Goal: Information Seeking & Learning: Learn about a topic

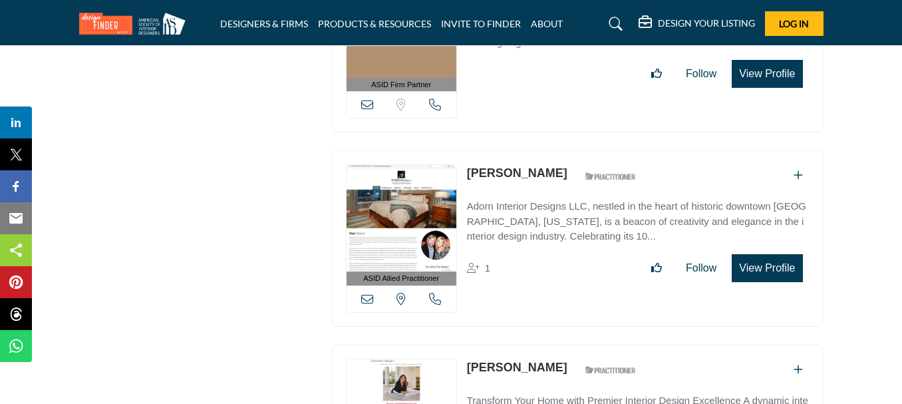
drag, startPoint x: 461, startPoint y: 170, endPoint x: 529, endPoint y: 164, distance: 68.1
click at [529, 164] on div "ASID Allied Practitioner ASID Allied Practitioners have successfully completed …" at bounding box center [577, 238] width 491 height 176
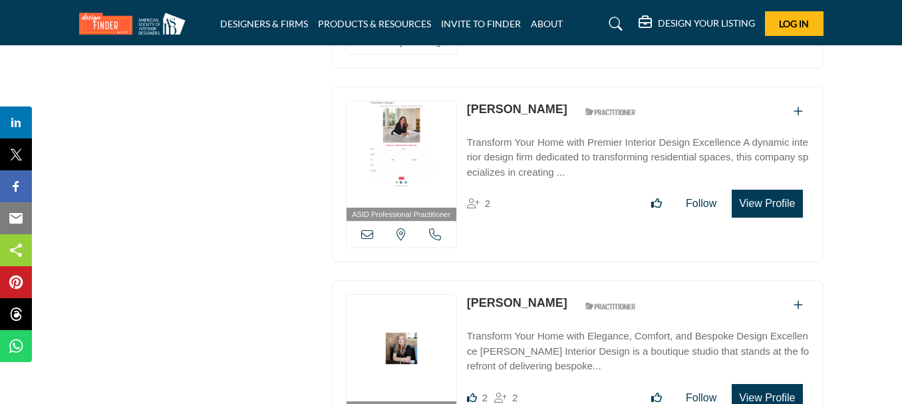
scroll to position [3008, 0]
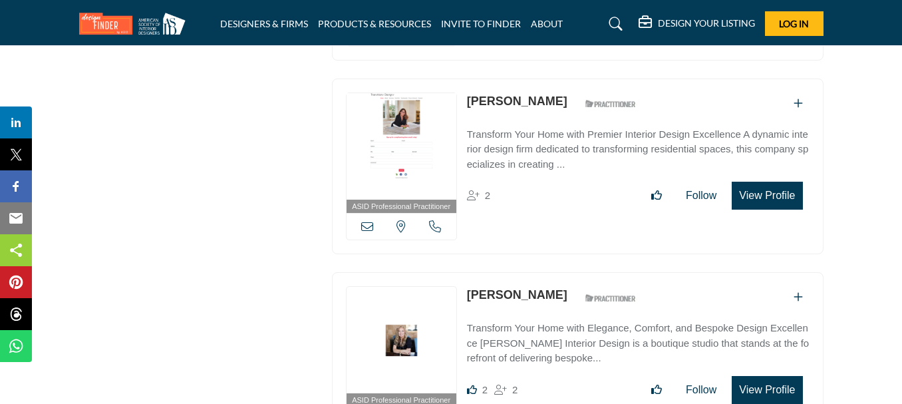
drag, startPoint x: 464, startPoint y: 106, endPoint x: 537, endPoint y: 106, distance: 72.5
click at [537, 106] on div "ASID Professional Practitioner ASID Professional Practitioners have successfull…" at bounding box center [577, 166] width 491 height 176
copy link "[PERSON_NAME]"
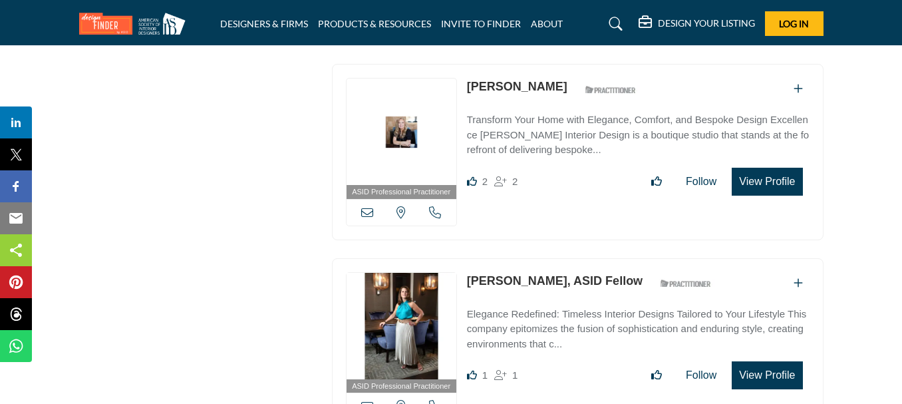
scroll to position [3208, 0]
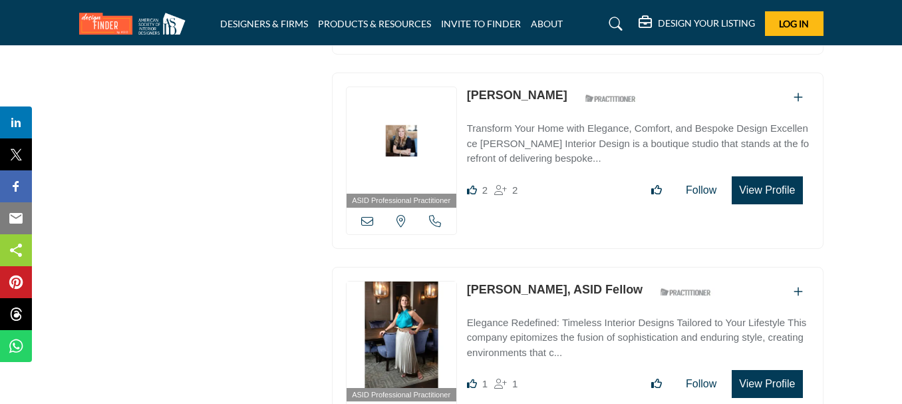
drag, startPoint x: 471, startPoint y: 93, endPoint x: 563, endPoint y: 86, distance: 92.1
click at [563, 86] on div "ASID Professional Practitioner ASID Professional Practitioners have successfull…" at bounding box center [577, 160] width 491 height 176
copy link "[PERSON_NAME]"
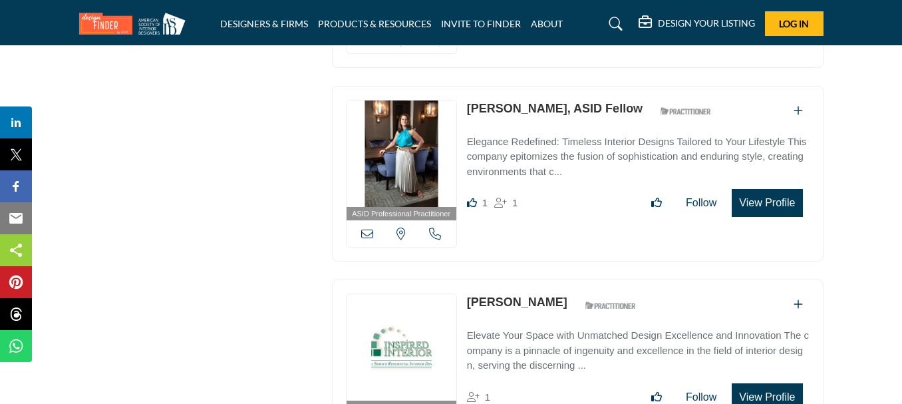
scroll to position [3407, 0]
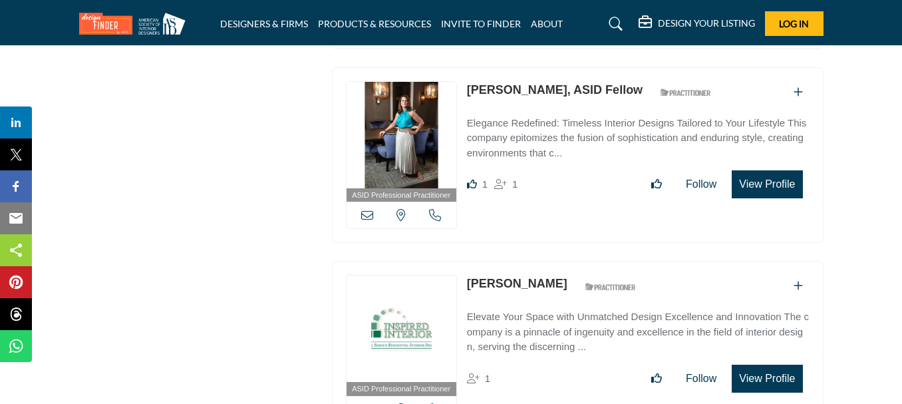
drag, startPoint x: 467, startPoint y: 70, endPoint x: 537, endPoint y: 72, distance: 69.8
click at [537, 81] on p "[PERSON_NAME], ASID Fellow" at bounding box center [555, 90] width 176 height 18
copy link "[PERSON_NAME]"
drag, startPoint x: 465, startPoint y: 271, endPoint x: 539, endPoint y: 271, distance: 73.1
click at [539, 271] on div "ASID Professional Practitioner ASID Professional Practitioners have successfull…" at bounding box center [577, 349] width 491 height 176
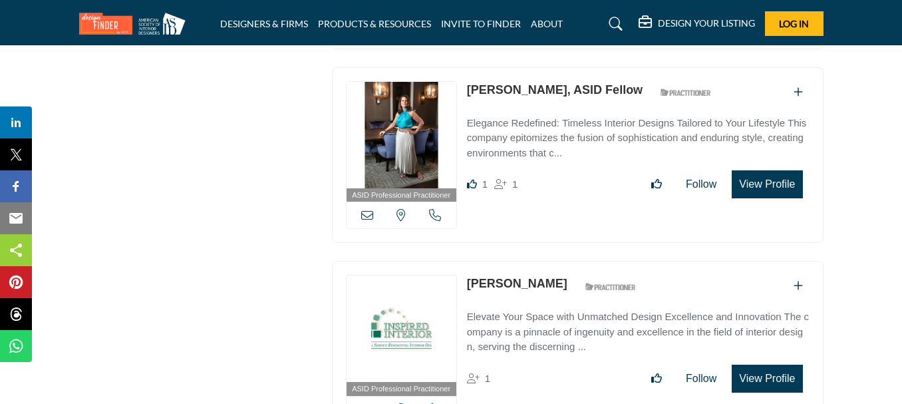
copy link "[PERSON_NAME]"
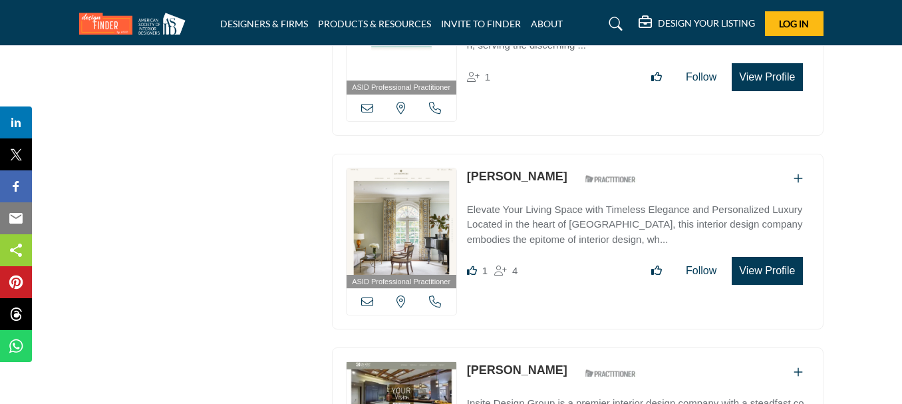
scroll to position [3664, 0]
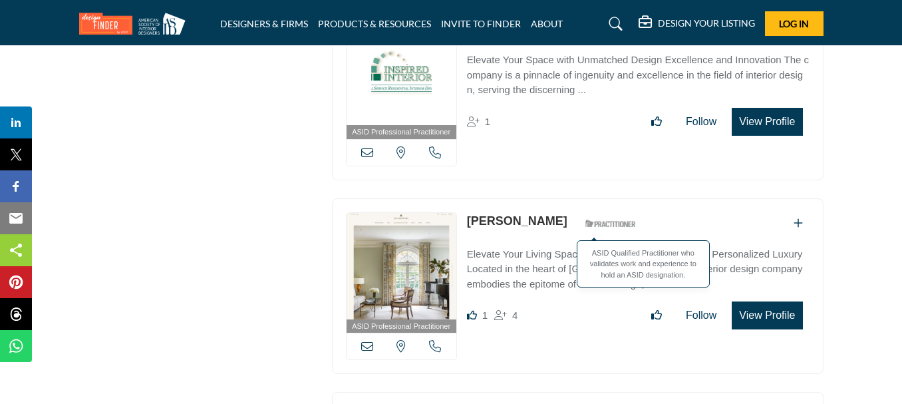
drag, startPoint x: 468, startPoint y: 217, endPoint x: 553, endPoint y: 213, distance: 85.2
click at [553, 213] on div "ASID Professional Practitioner ASID Professional Practitioners have successfull…" at bounding box center [577, 286] width 491 height 176
copy div "[PERSON_NAME]"
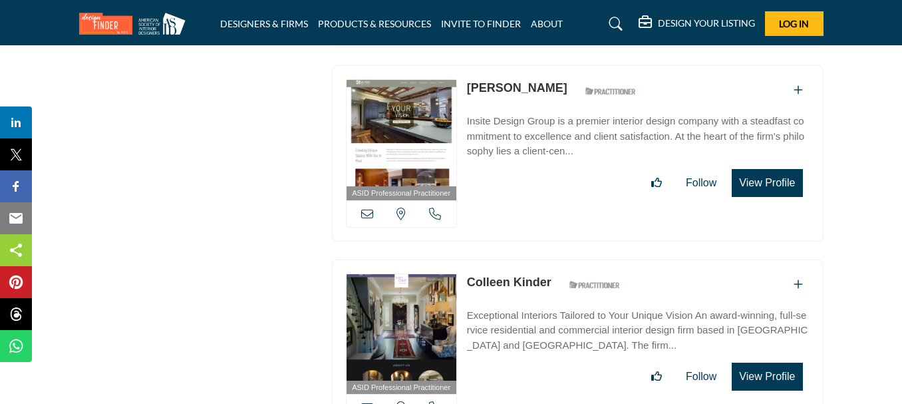
scroll to position [3996, 0]
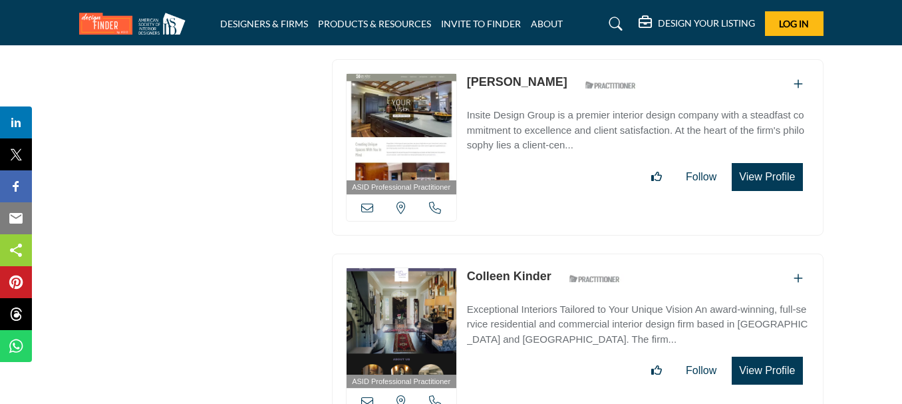
drag, startPoint x: 563, startPoint y: 73, endPoint x: 469, endPoint y: 78, distance: 94.5
click at [469, 78] on div "[PERSON_NAME] ASID Qualified Practitioner who validates work and experience to …" at bounding box center [555, 84] width 176 height 23
copy link "[PERSON_NAME]"
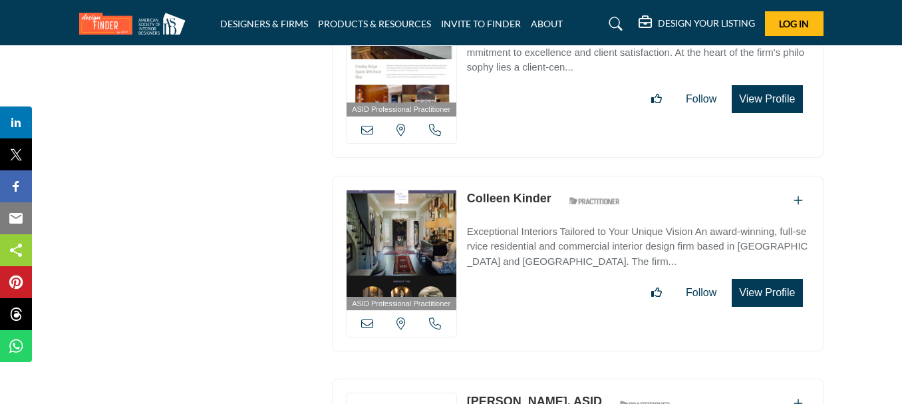
scroll to position [4133, 0]
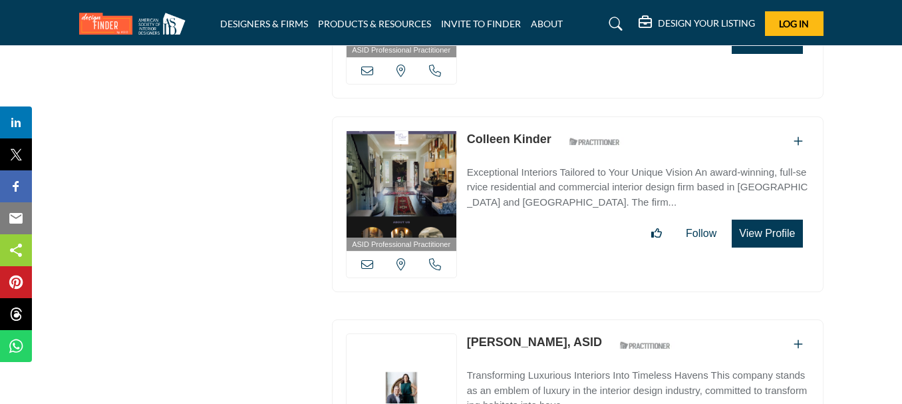
drag, startPoint x: 467, startPoint y: 136, endPoint x: 551, endPoint y: 137, distance: 83.8
click at [551, 137] on div "ASID Professional Practitioner ASID Professional Practitioners have successfull…" at bounding box center [577, 204] width 491 height 176
copy link "Colleen Kinder"
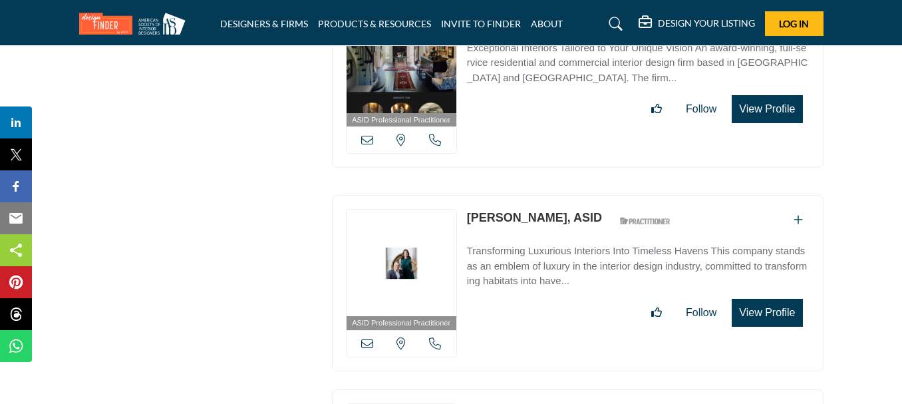
scroll to position [4266, 0]
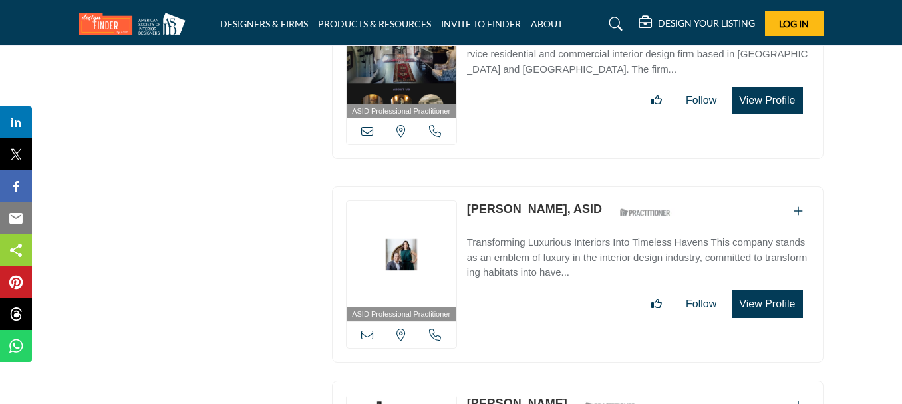
drag, startPoint x: 473, startPoint y: 196, endPoint x: 543, endPoint y: 197, distance: 70.5
click at [543, 197] on div "ASID Professional Practitioner ASID Professional Practitioners have successfull…" at bounding box center [577, 274] width 491 height 176
copy link "[PERSON_NAME]"
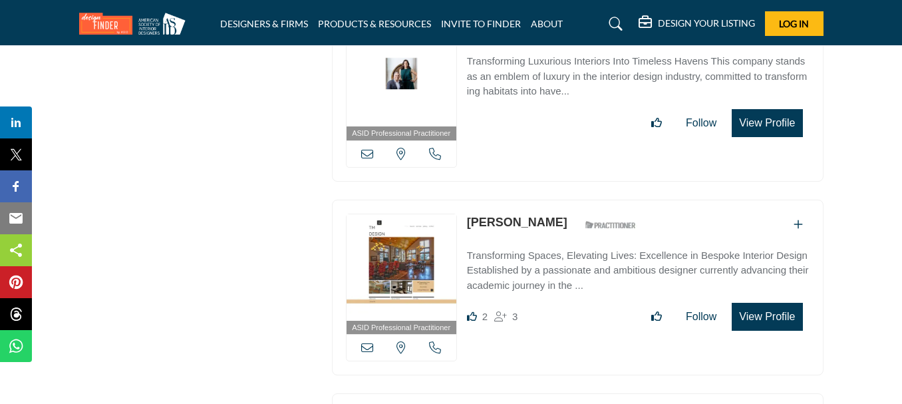
scroll to position [4466, 0]
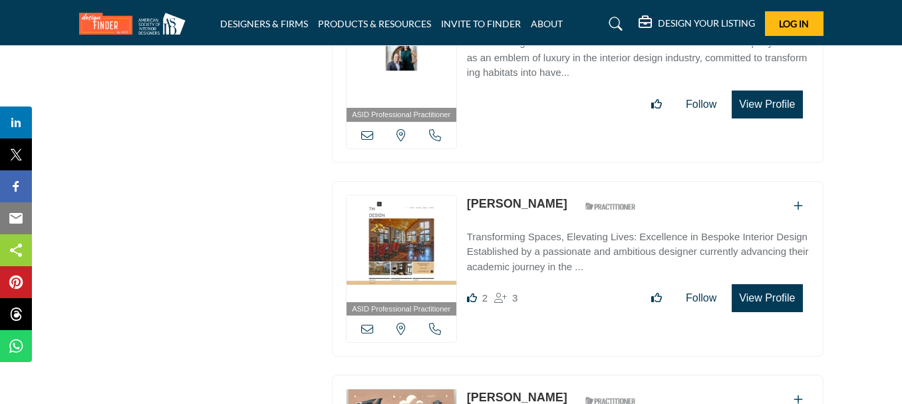
drag, startPoint x: 465, startPoint y: 185, endPoint x: 537, endPoint y: 188, distance: 71.9
click at [537, 188] on div "ASID Professional Practitioner ASID Professional Practitioners have successfull…" at bounding box center [577, 269] width 491 height 176
copy link "[PERSON_NAME]"
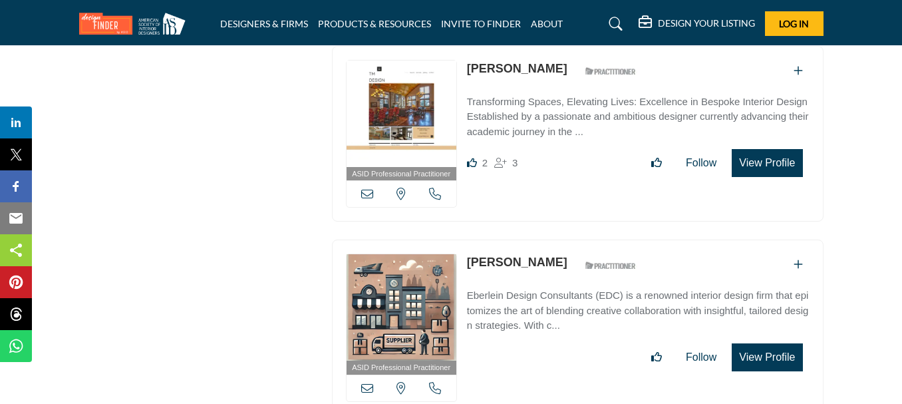
scroll to position [4665, 0]
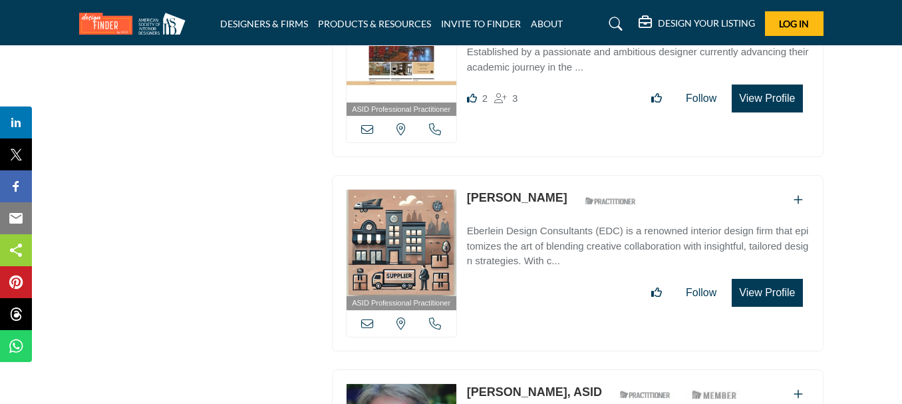
drag, startPoint x: 461, startPoint y: 188, endPoint x: 565, endPoint y: 192, distance: 103.8
click at [565, 192] on div "ASID Professional Practitioner ASID Professional Practitioners have successfull…" at bounding box center [577, 263] width 491 height 176
copy div "View the location of this listing Call Number [PERSON_NAME]"
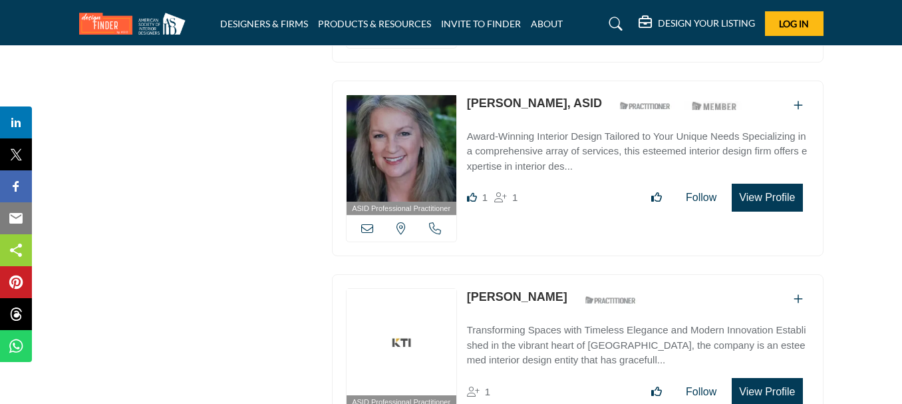
scroll to position [4968, 0]
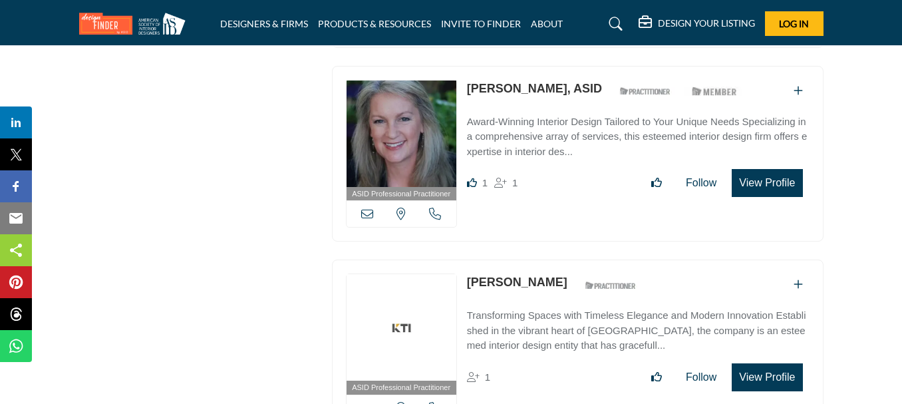
drag, startPoint x: 463, startPoint y: 77, endPoint x: 535, endPoint y: 80, distance: 72.5
click at [535, 80] on div "ASID Professional Practitioner ASID Professional Practitioners have successfull…" at bounding box center [577, 154] width 491 height 176
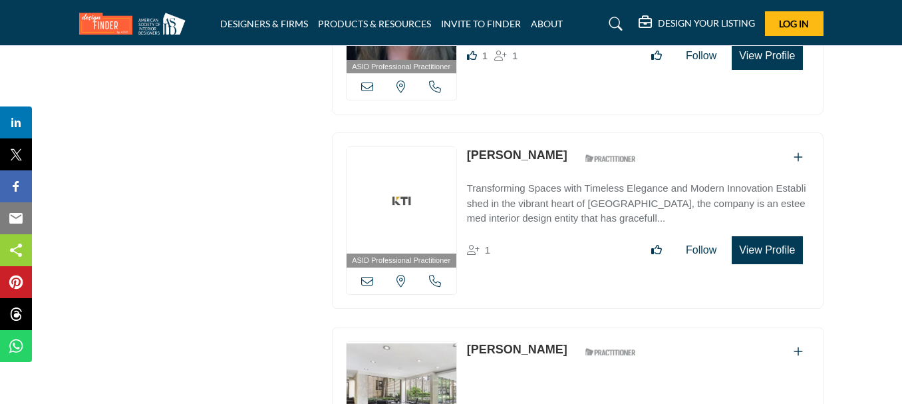
scroll to position [5101, 0]
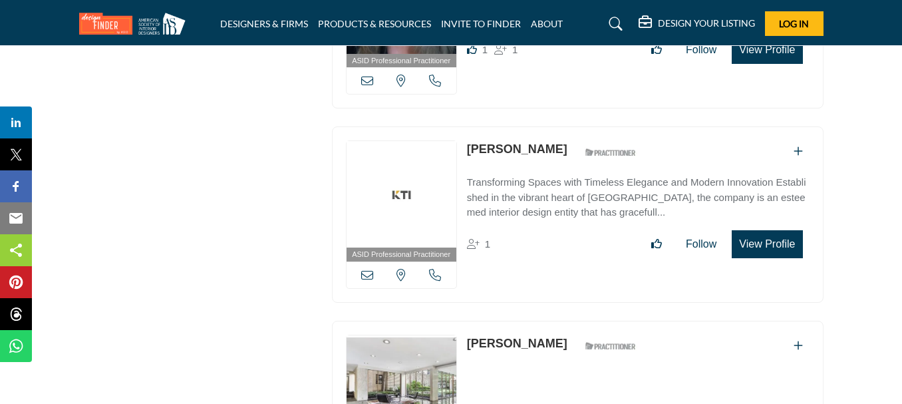
drag, startPoint x: 464, startPoint y: 142, endPoint x: 625, endPoint y: 138, distance: 161.0
click at [625, 138] on div "ASID Professional Practitioner ASID Professional Practitioners have successfull…" at bounding box center [577, 214] width 491 height 176
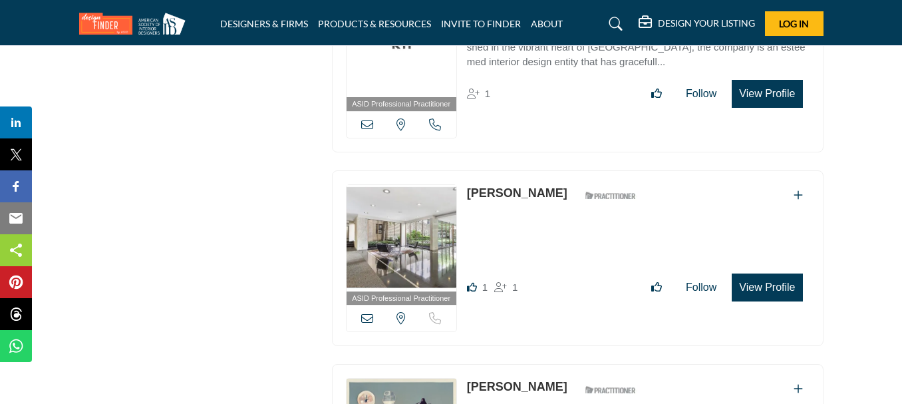
scroll to position [5301, 0]
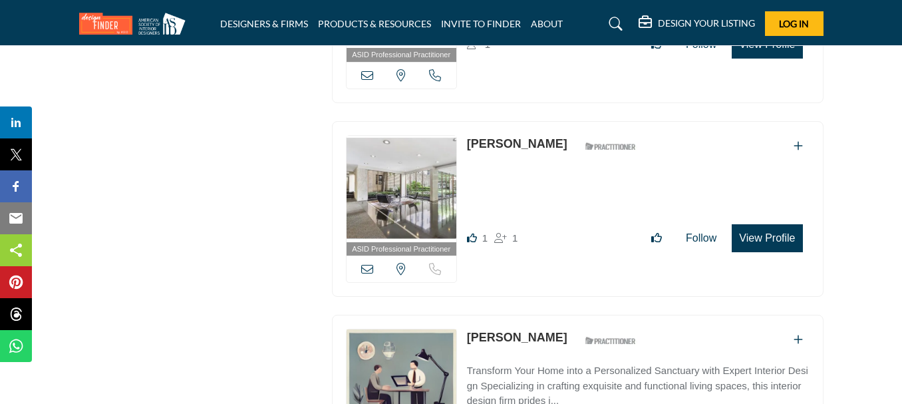
drag, startPoint x: 463, startPoint y: 132, endPoint x: 560, endPoint y: 138, distance: 97.3
click at [560, 138] on div "ASID Professional Practitioner ASID Professional Practitioners have successfull…" at bounding box center [577, 209] width 491 height 176
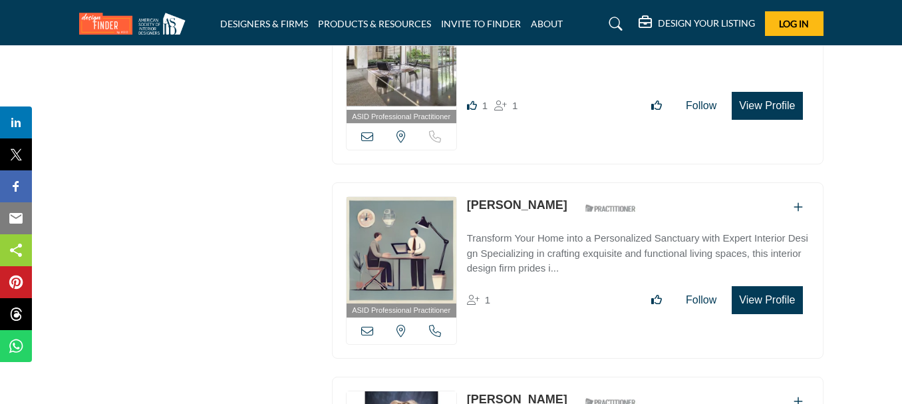
scroll to position [5434, 0]
drag, startPoint x: 465, startPoint y: 194, endPoint x: 540, endPoint y: 193, distance: 74.5
click at [540, 193] on div "ASID Professional Practitioner ASID Professional Practitioners have successfull…" at bounding box center [577, 270] width 491 height 176
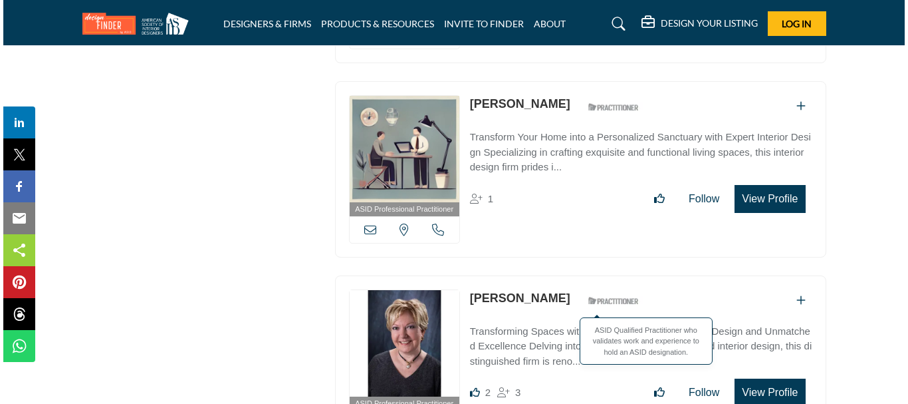
scroll to position [5567, 0]
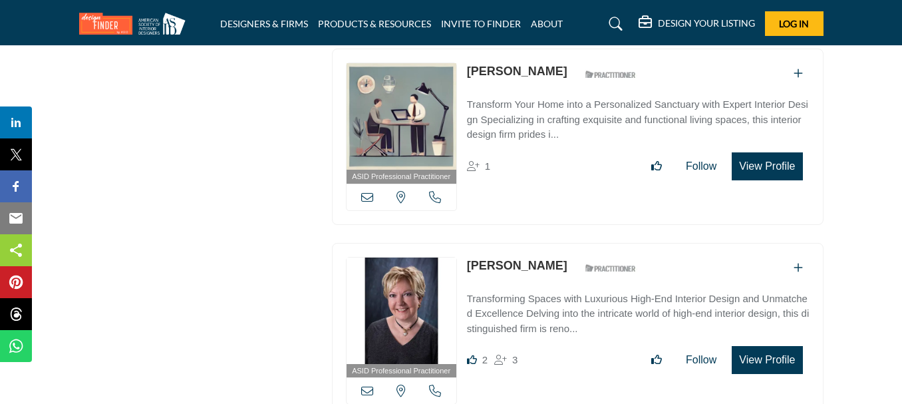
click at [783, 153] on button "View Profile" at bounding box center [766, 166] width 70 height 28
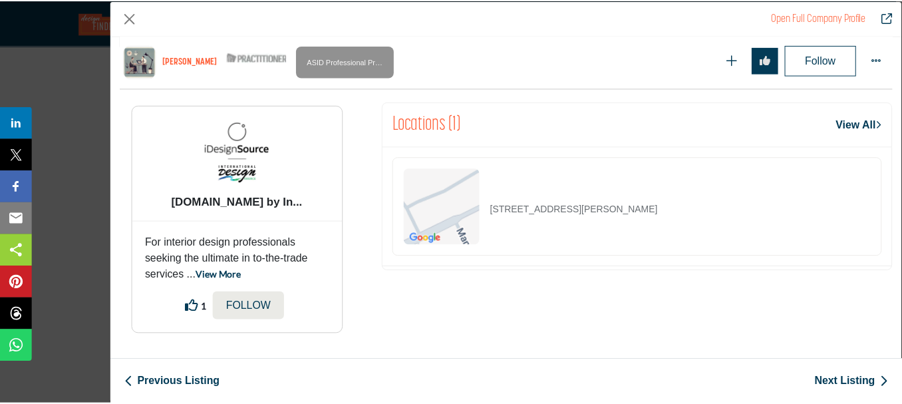
scroll to position [834, 0]
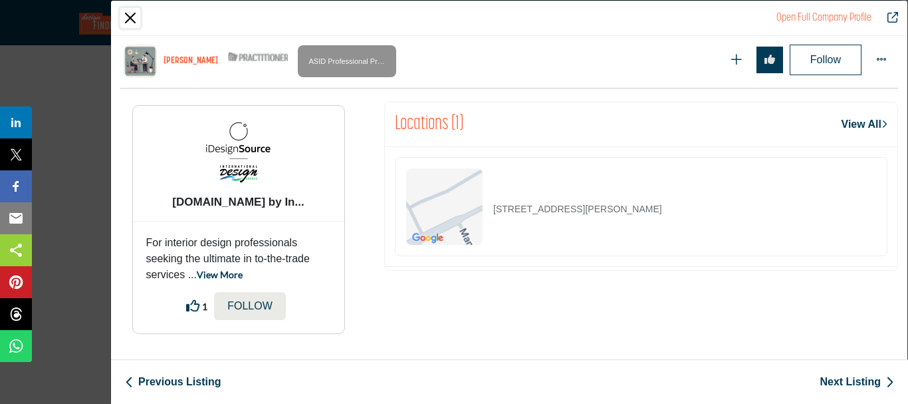
click at [138, 20] on button "Close" at bounding box center [130, 18] width 20 height 20
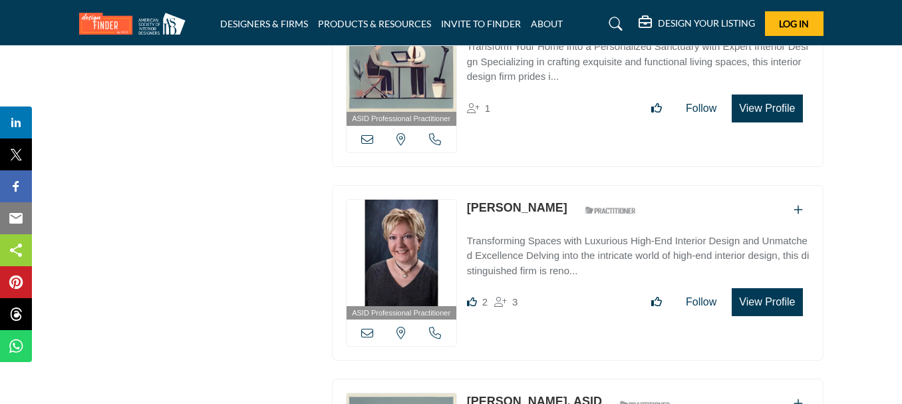
scroll to position [5633, 0]
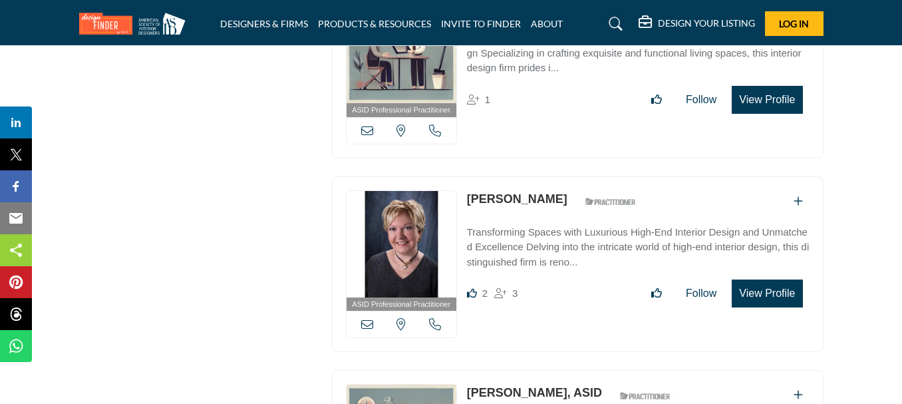
drag, startPoint x: 470, startPoint y: 189, endPoint x: 537, endPoint y: 189, distance: 67.2
click at [537, 189] on div "ASID Professional Practitioner ASID Professional Practitioners have successfull…" at bounding box center [577, 264] width 491 height 176
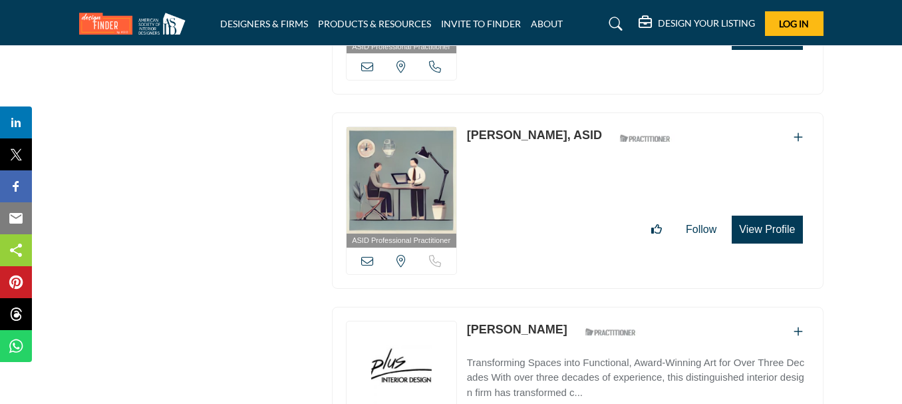
scroll to position [5899, 0]
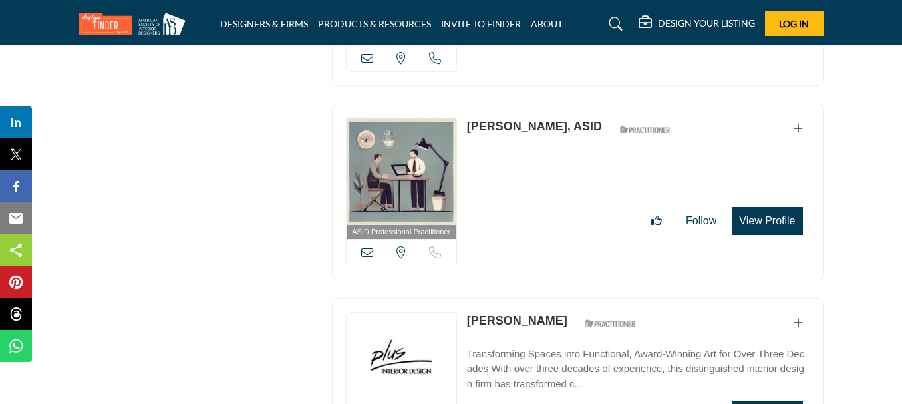
drag, startPoint x: 466, startPoint y: 118, endPoint x: 547, endPoint y: 114, distance: 80.5
click at [547, 118] on div "[PERSON_NAME], ASID ASID Qualified Practitioner who validates work and experien…" at bounding box center [572, 129] width 211 height 23
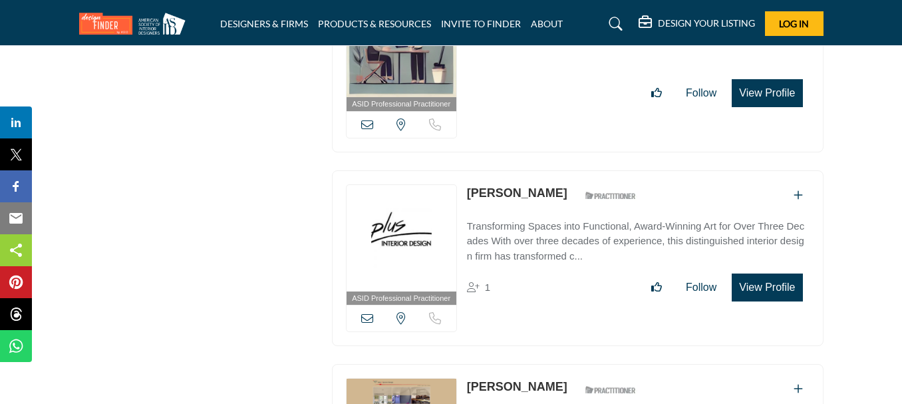
scroll to position [6032, 0]
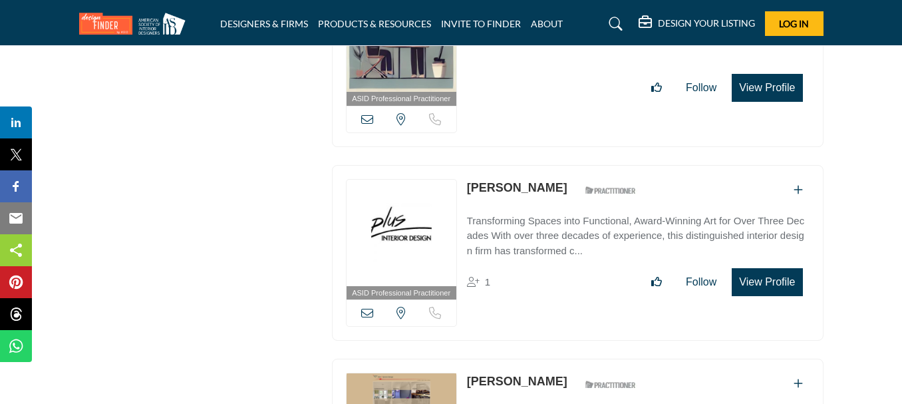
drag, startPoint x: 466, startPoint y: 185, endPoint x: 620, endPoint y: 162, distance: 155.9
click at [620, 165] on div "ASID Professional Practitioner ASID Professional Practitioners have successfull…" at bounding box center [577, 253] width 491 height 176
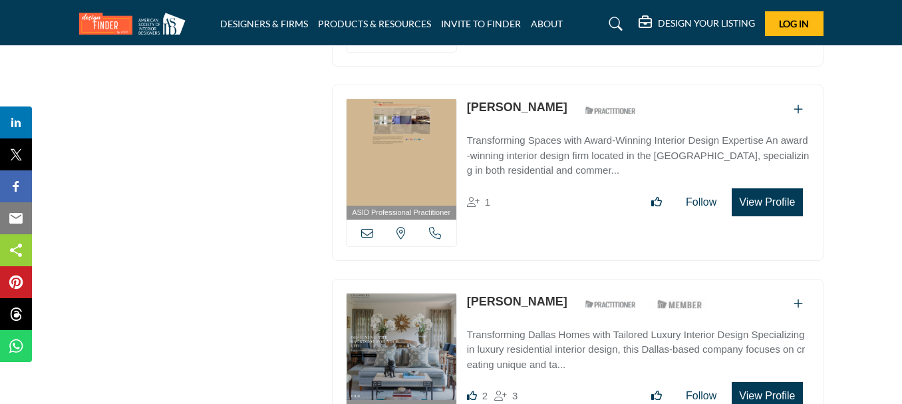
scroll to position [6298, 0]
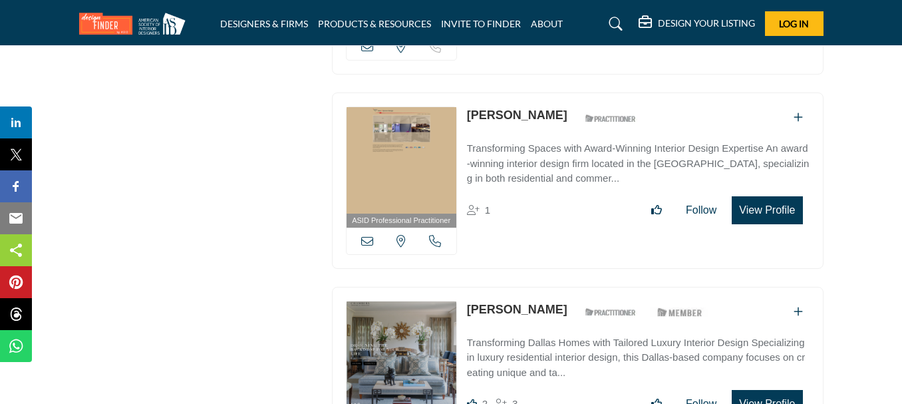
drag, startPoint x: 461, startPoint y: 110, endPoint x: 533, endPoint y: 106, distance: 71.9
click at [533, 106] on div "ASID Professional Practitioner ASID Professional Practitioners have successfull…" at bounding box center [577, 180] width 491 height 176
drag, startPoint x: 459, startPoint y: 101, endPoint x: 528, endPoint y: 98, distance: 69.2
click at [533, 98] on div "ASID Professional Practitioner ASID Professional Practitioners have successfull…" at bounding box center [577, 180] width 491 height 176
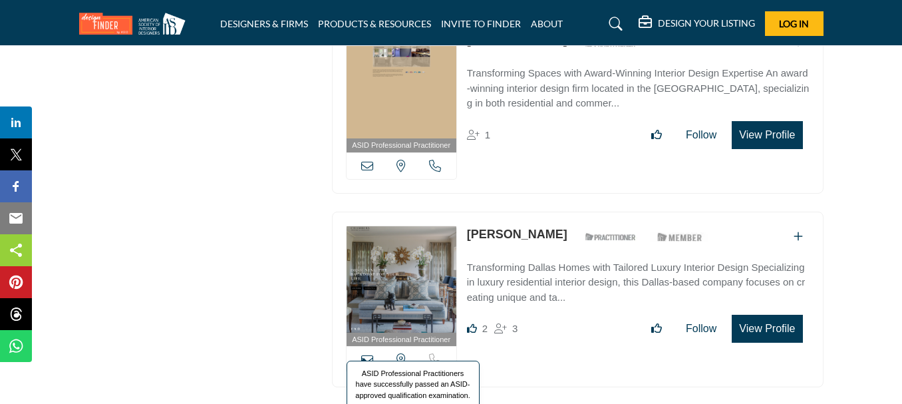
scroll to position [6431, 0]
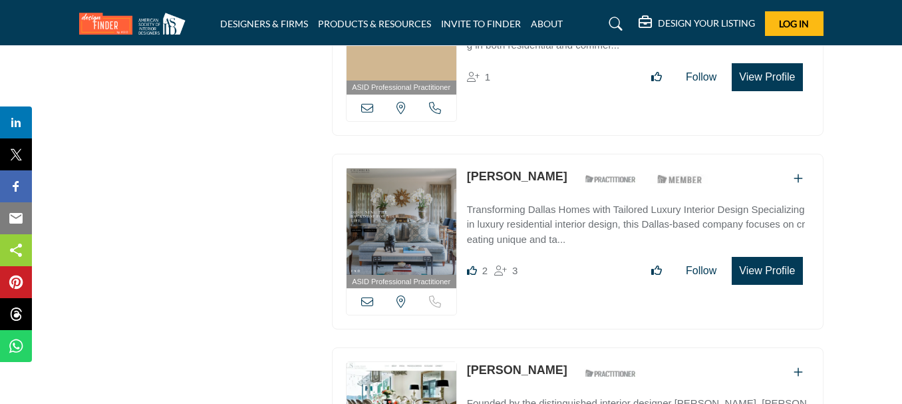
drag, startPoint x: 465, startPoint y: 168, endPoint x: 584, endPoint y: 166, distance: 119.0
click at [584, 166] on div "ASID Professional Practitioner ASID Professional Practitioners have successfull…" at bounding box center [577, 242] width 491 height 176
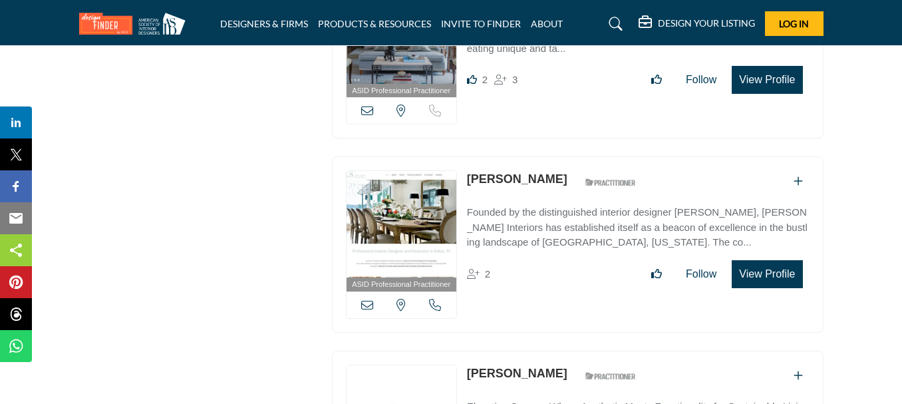
scroll to position [6631, 0]
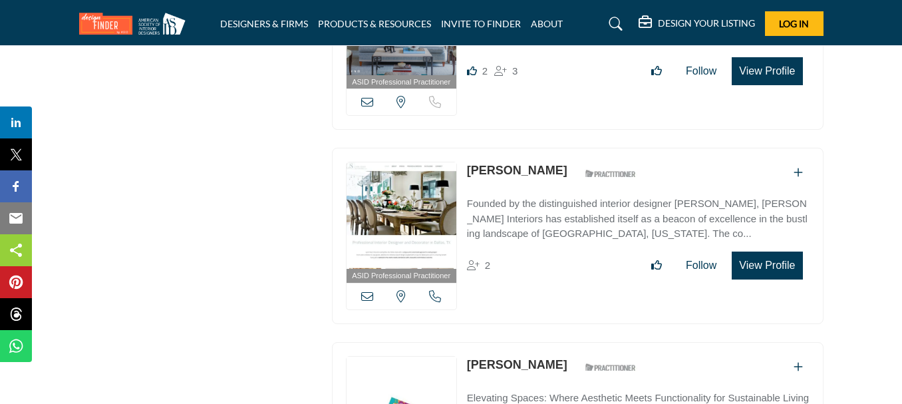
drag, startPoint x: 463, startPoint y: 157, endPoint x: 530, endPoint y: 158, distance: 66.5
click at [530, 158] on div "ASID Professional Practitioner ASID Professional Practitioners have successfull…" at bounding box center [577, 236] width 491 height 176
drag, startPoint x: 479, startPoint y: 357, endPoint x: 547, endPoint y: 350, distance: 68.2
click at [547, 356] on div "[PERSON_NAME] ASID Qualified Practitioner who validates work and experience to …" at bounding box center [555, 367] width 176 height 23
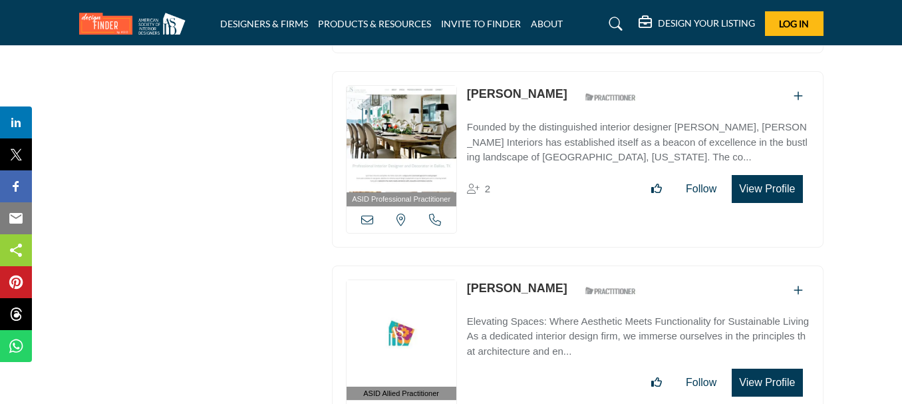
scroll to position [6897, 0]
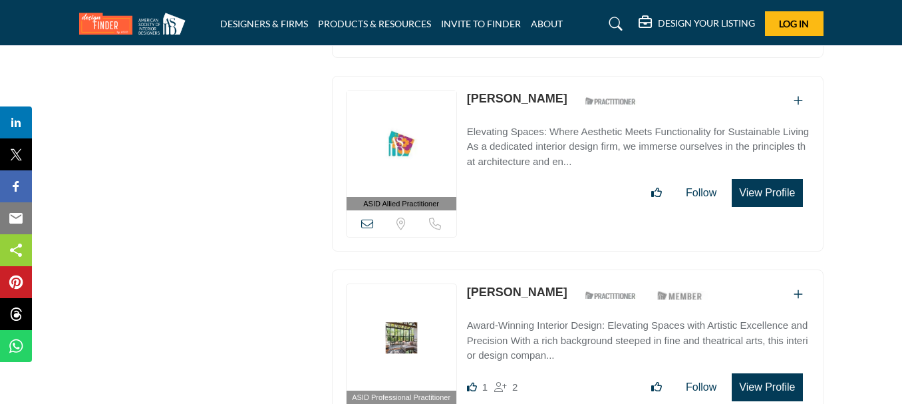
drag, startPoint x: 464, startPoint y: 284, endPoint x: 553, endPoint y: 279, distance: 89.3
click at [554, 279] on div "ASID Professional Practitioner ASID Professional Practitioners have successfull…" at bounding box center [577, 357] width 491 height 176
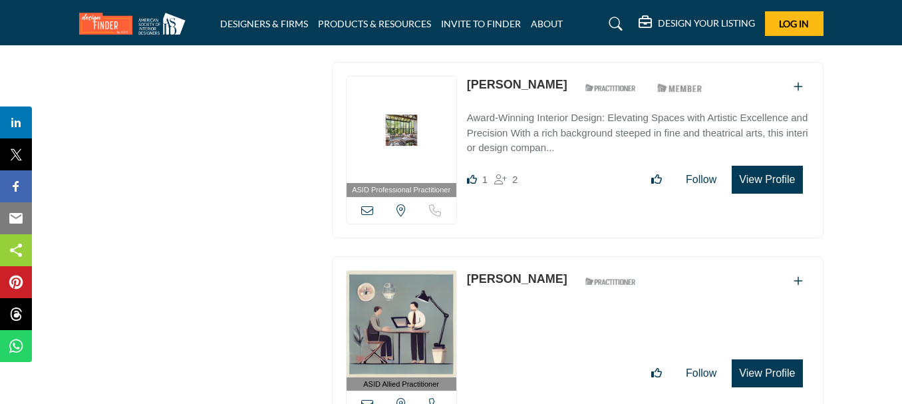
scroll to position [7096, 0]
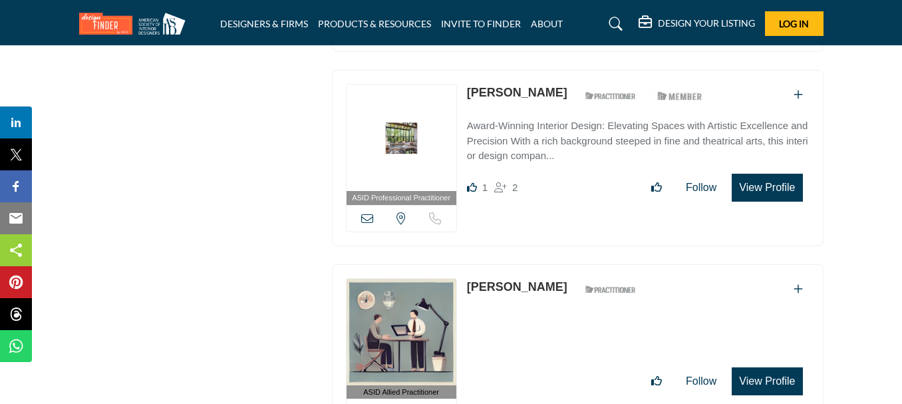
drag, startPoint x: 464, startPoint y: 265, endPoint x: 537, endPoint y: 267, distance: 72.5
click at [537, 267] on div "ASID Allied Practitioner ASID Allied Practitioners have successfully completed …" at bounding box center [577, 352] width 491 height 176
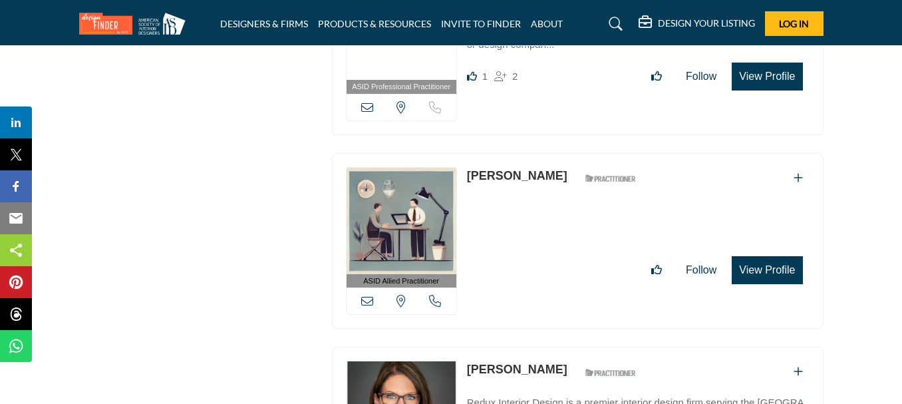
scroll to position [7335, 0]
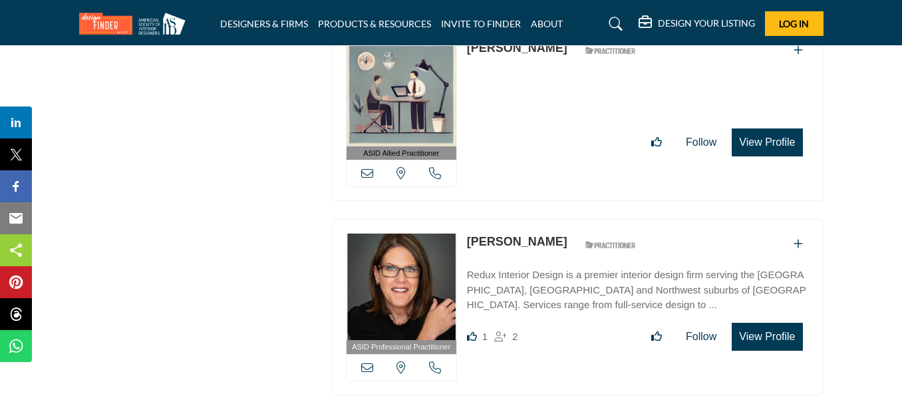
drag, startPoint x: 469, startPoint y: 225, endPoint x: 568, endPoint y: 217, distance: 99.3
click at [567, 233] on p "[PERSON_NAME]" at bounding box center [517, 242] width 100 height 18
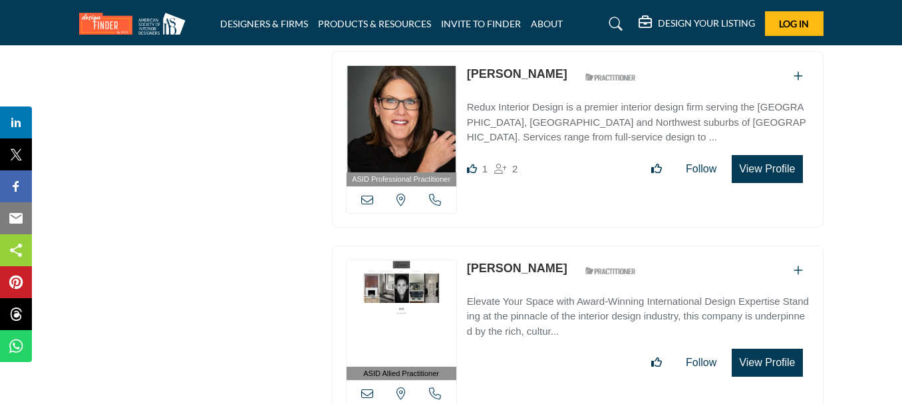
scroll to position [7534, 0]
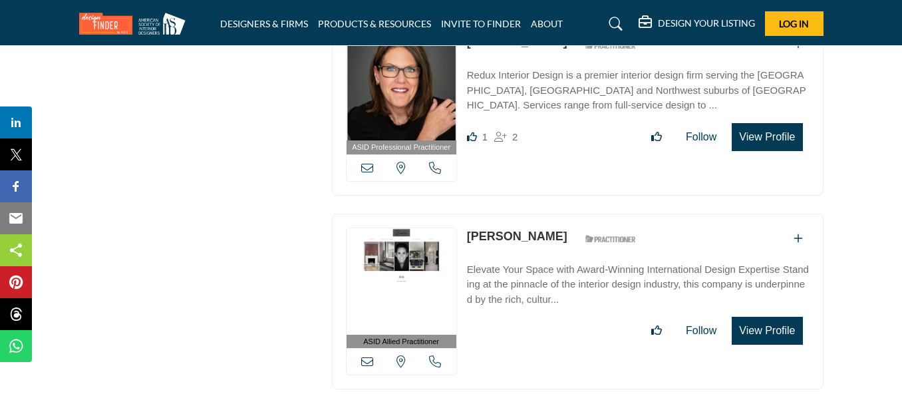
drag, startPoint x: 469, startPoint y: 217, endPoint x: 559, endPoint y: 204, distance: 90.7
click at [559, 227] on div "[PERSON_NAME] ASID Qualified Practitioner who validates work and experience to …" at bounding box center [555, 238] width 176 height 23
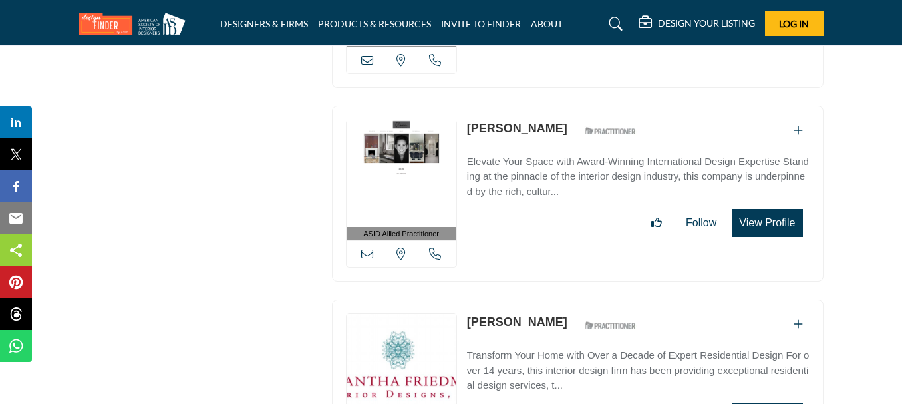
scroll to position [7667, 0]
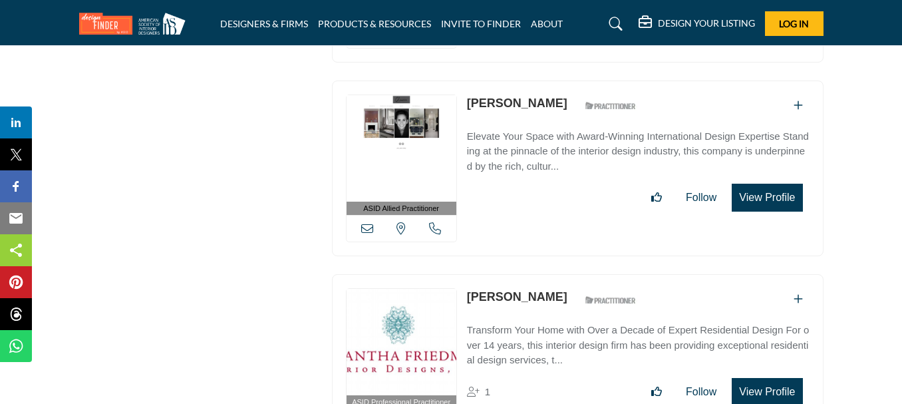
drag, startPoint x: 465, startPoint y: 273, endPoint x: 580, endPoint y: 272, distance: 115.0
click at [580, 274] on div "ASID Professional Practitioner ASID Professional Practitioners have successfull…" at bounding box center [577, 362] width 491 height 176
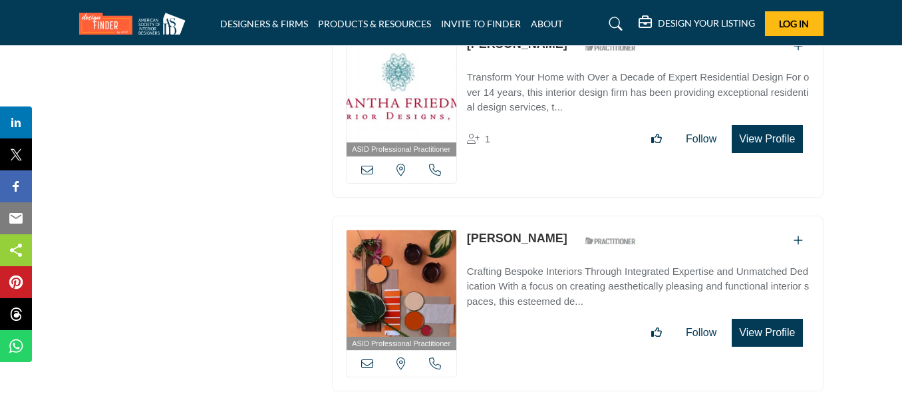
scroll to position [7933, 0]
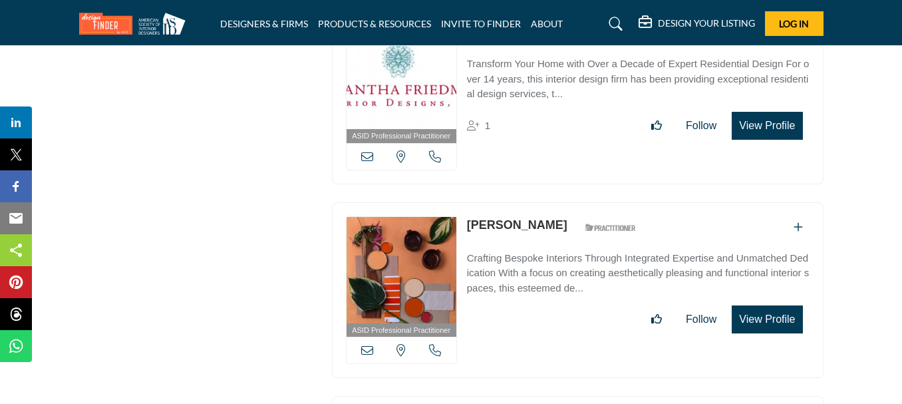
drag, startPoint x: 465, startPoint y: 203, endPoint x: 579, endPoint y: 199, distance: 113.8
click at [579, 202] on div "ASID Professional Practitioner ASID Professional Practitioners have successfull…" at bounding box center [577, 290] width 491 height 176
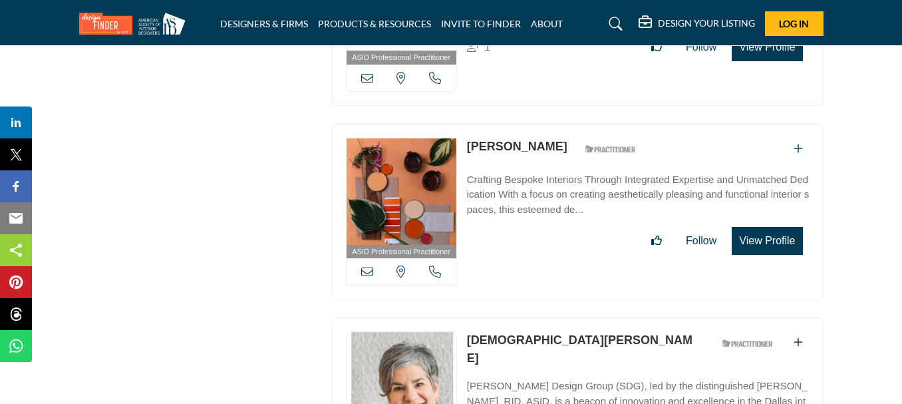
scroll to position [8066, 0]
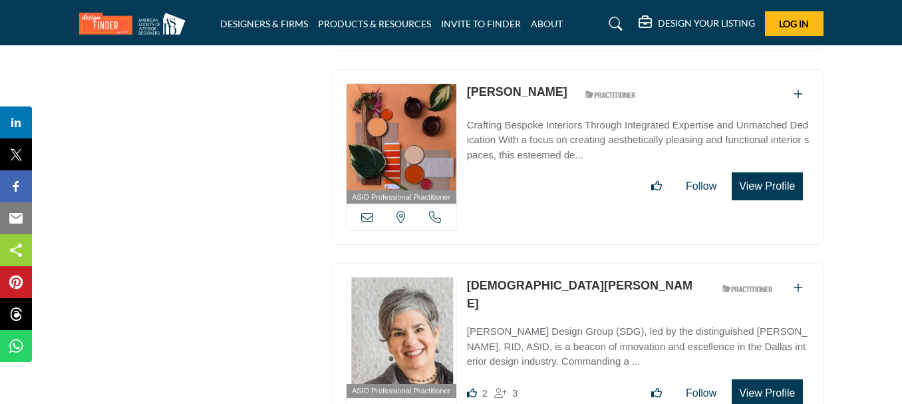
drag, startPoint x: 476, startPoint y: 266, endPoint x: 567, endPoint y: 260, distance: 90.6
click at [567, 263] on div "ASID Professional Practitioner ASID Professional Practitioners have successfull…" at bounding box center [577, 351] width 491 height 176
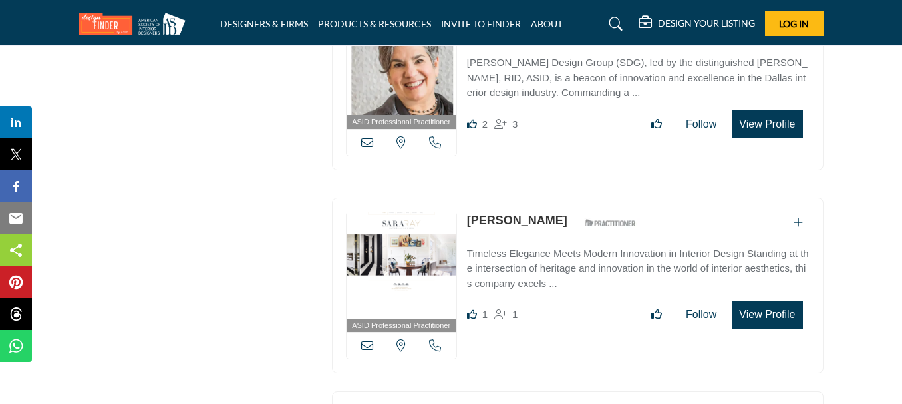
scroll to position [8399, 0]
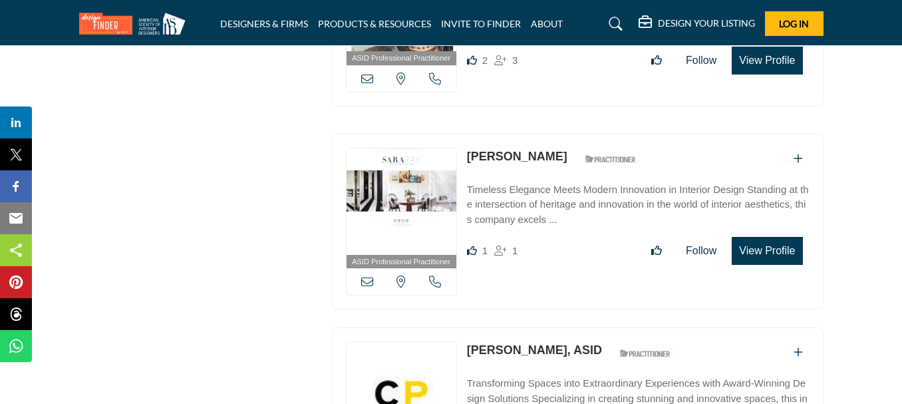
drag, startPoint x: 465, startPoint y: 126, endPoint x: 521, endPoint y: 122, distance: 56.0
click at [521, 134] on div "ASID Professional Practitioner ASID Professional Practitioners have successfull…" at bounding box center [577, 222] width 491 height 176
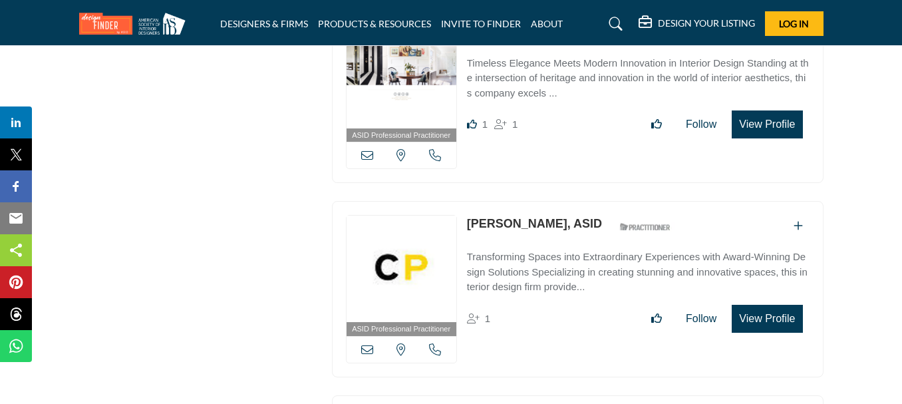
scroll to position [8532, 0]
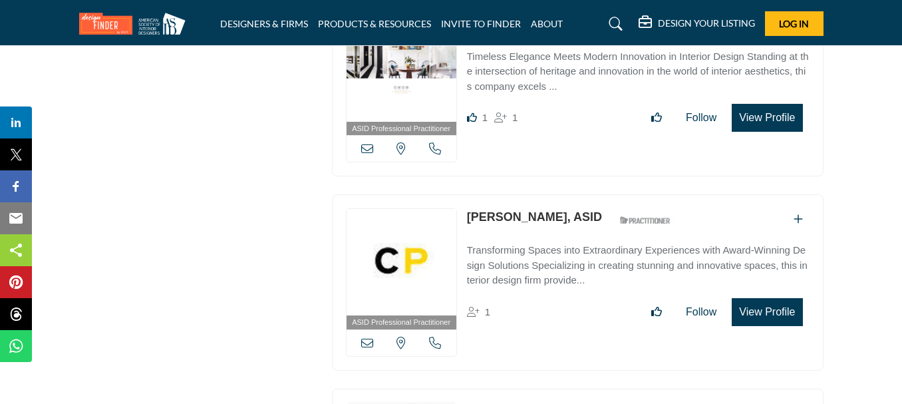
drag, startPoint x: 463, startPoint y: 195, endPoint x: 553, endPoint y: 195, distance: 90.4
click at [553, 195] on div "ASID Professional Practitioner ASID Professional Practitioners have successfull…" at bounding box center [577, 282] width 491 height 176
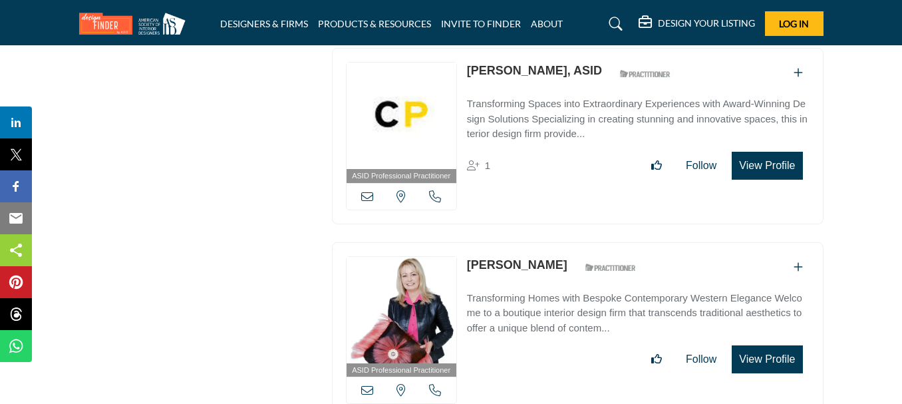
scroll to position [8665, 0]
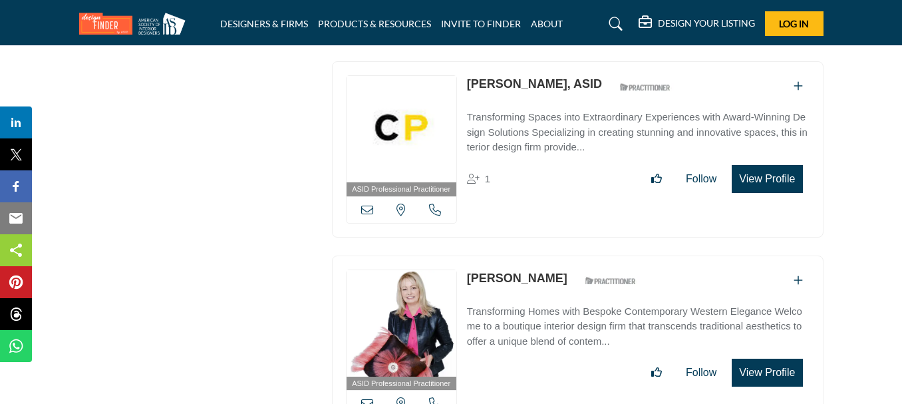
drag, startPoint x: 464, startPoint y: 257, endPoint x: 571, endPoint y: 255, distance: 107.1
click at [573, 255] on div "ASID Professional Practitioner ASID Professional Practitioners have successfull…" at bounding box center [577, 343] width 491 height 176
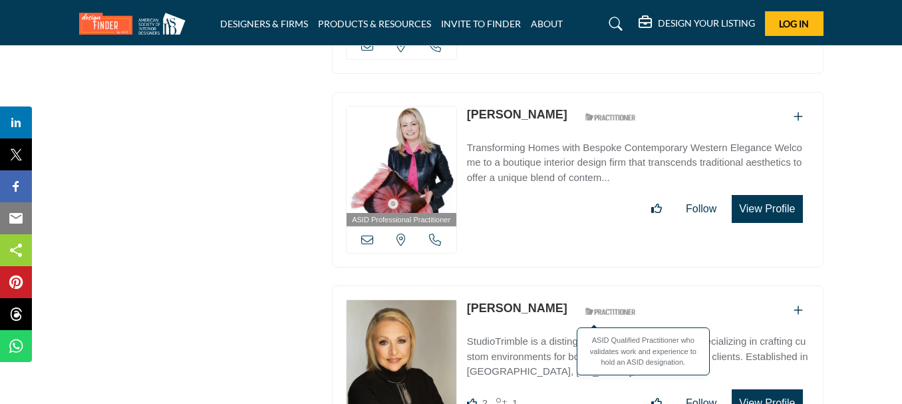
scroll to position [8864, 0]
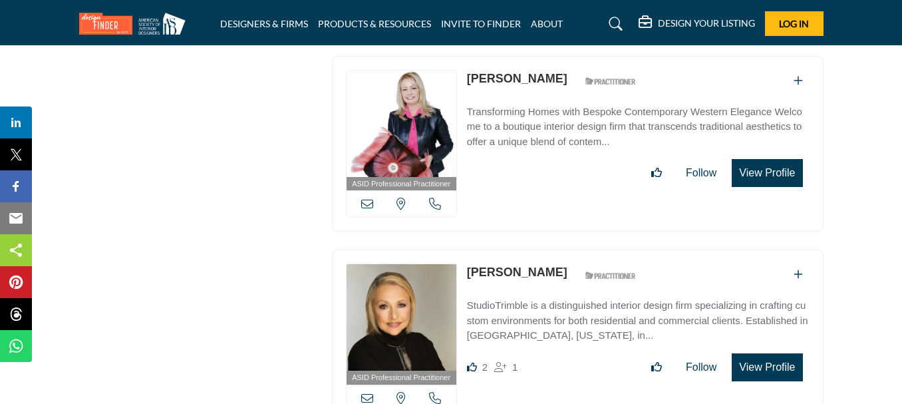
drag, startPoint x: 467, startPoint y: 254, endPoint x: 545, endPoint y: 251, distance: 77.8
click at [545, 263] on div "[PERSON_NAME] ASID Qualified Practitioner who validates work and experience to …" at bounding box center [555, 274] width 176 height 23
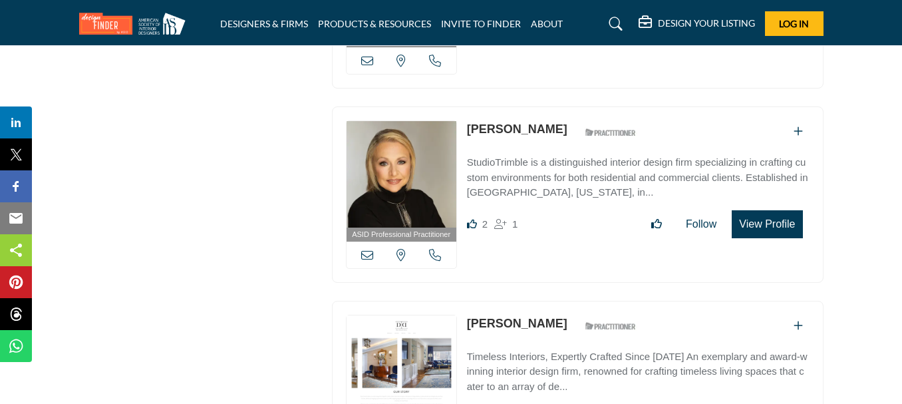
scroll to position [8997, 0]
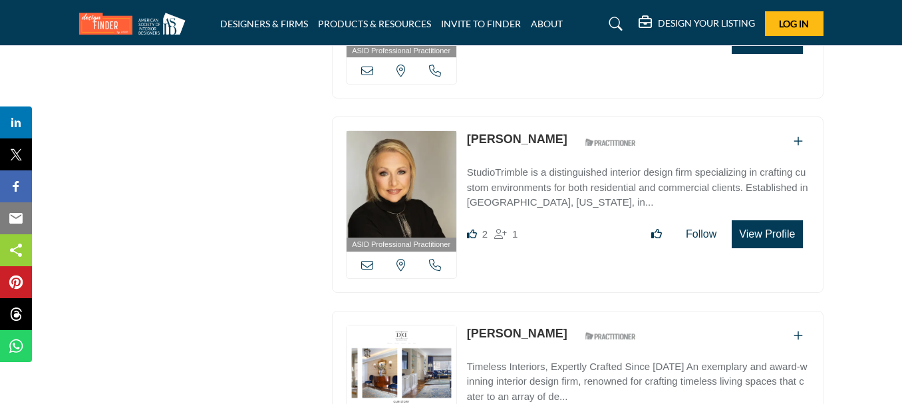
drag, startPoint x: 466, startPoint y: 311, endPoint x: 556, endPoint y: 313, distance: 89.8
click at [556, 324] on div "[PERSON_NAME] ASID Qualified Practitioner who validates work and experience to …" at bounding box center [555, 335] width 176 height 23
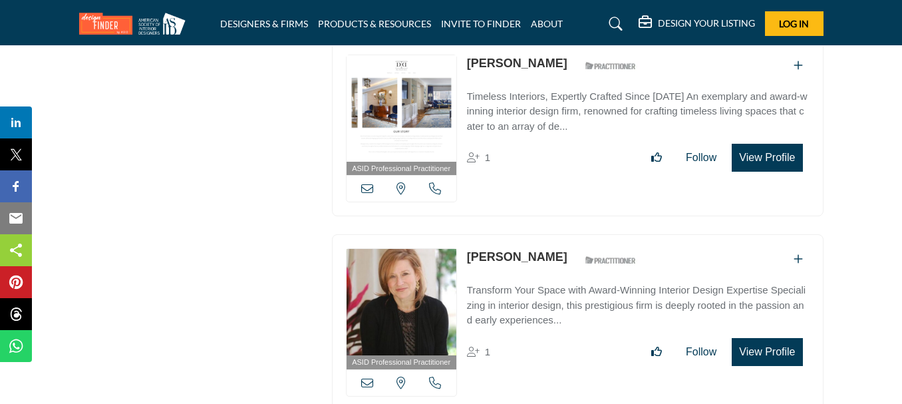
scroll to position [9330, 0]
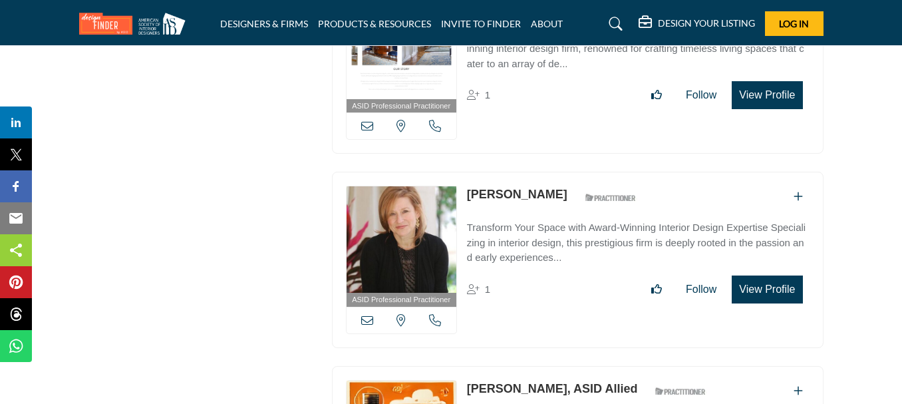
drag, startPoint x: 468, startPoint y: 173, endPoint x: 547, endPoint y: 182, distance: 79.6
click at [547, 186] on div "[PERSON_NAME] ASID Qualified Practitioner who validates work and experience to …" at bounding box center [638, 245] width 342 height 118
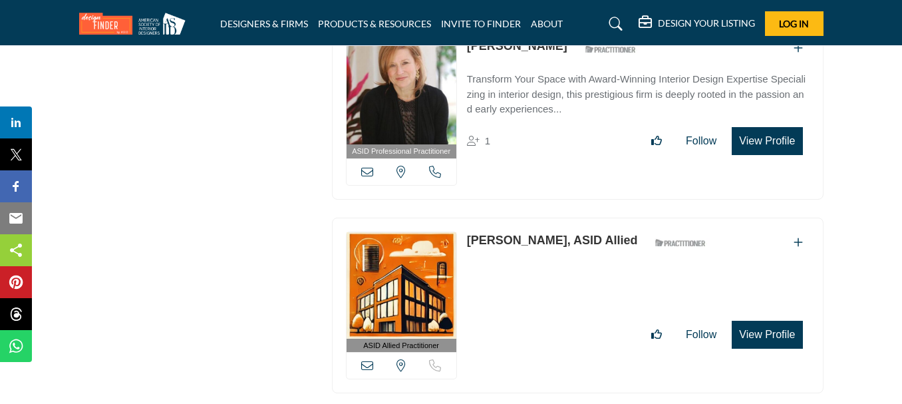
scroll to position [9529, 0]
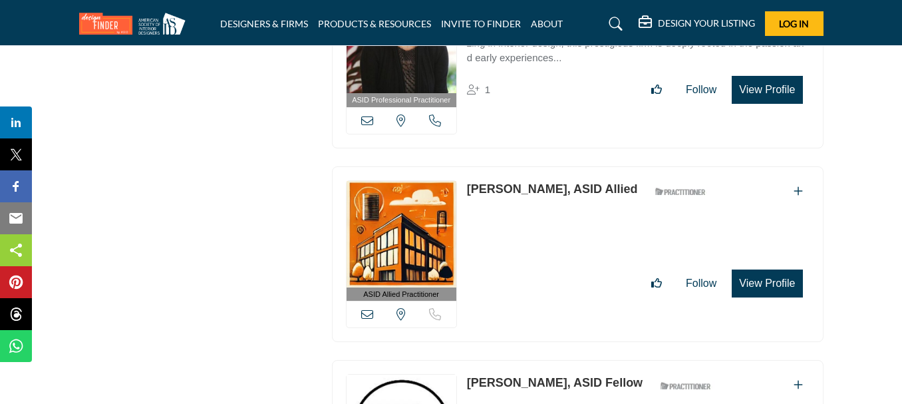
drag, startPoint x: 463, startPoint y: 158, endPoint x: 547, endPoint y: 154, distance: 83.9
click at [547, 166] on div "ASID Allied Practitioner ASID Allied Practitioners have successfully completed …" at bounding box center [577, 254] width 491 height 176
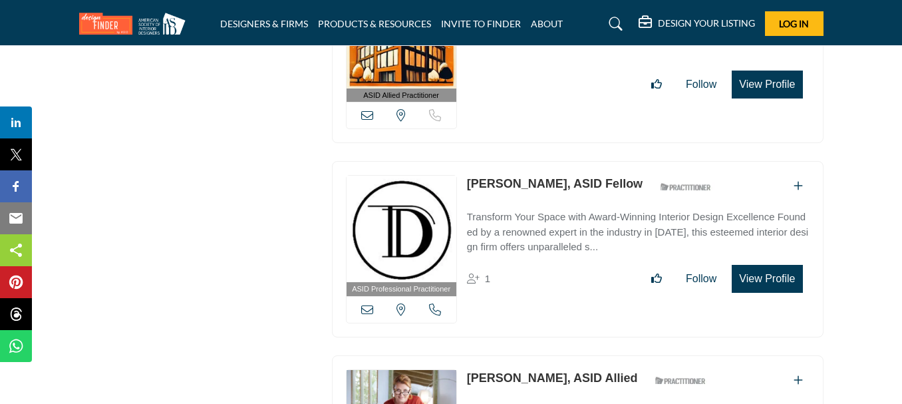
scroll to position [9729, 0]
drag, startPoint x: 467, startPoint y: 160, endPoint x: 553, endPoint y: 160, distance: 85.8
click at [553, 174] on p "[PERSON_NAME], ASID Fellow" at bounding box center [555, 183] width 176 height 18
drag, startPoint x: 472, startPoint y: 351, endPoint x: 548, endPoint y: 344, distance: 76.1
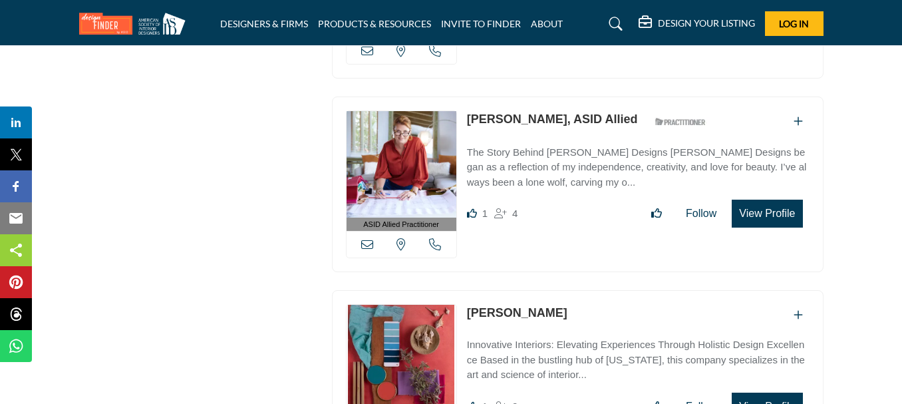
scroll to position [9995, 0]
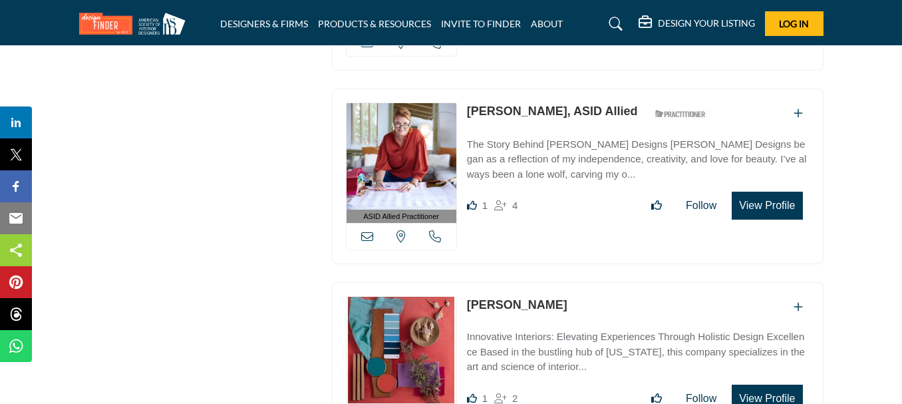
drag, startPoint x: 467, startPoint y: 279, endPoint x: 580, endPoint y: 278, distance: 113.0
click at [580, 296] on div "[PERSON_NAME]" at bounding box center [638, 307] width 342 height 22
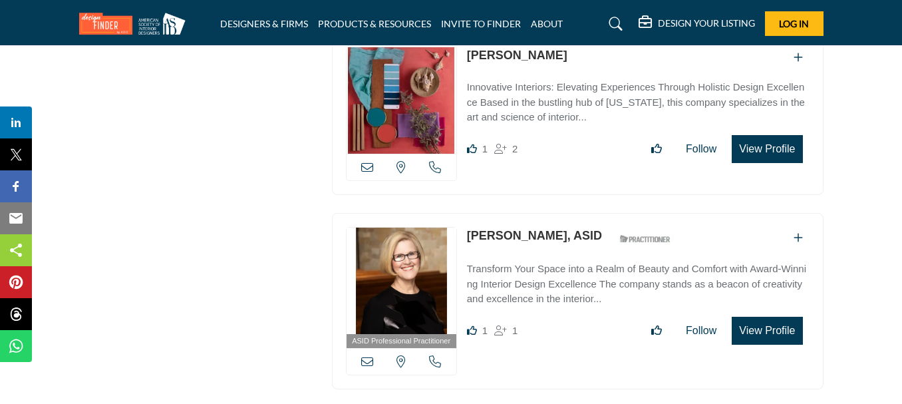
scroll to position [10261, 0]
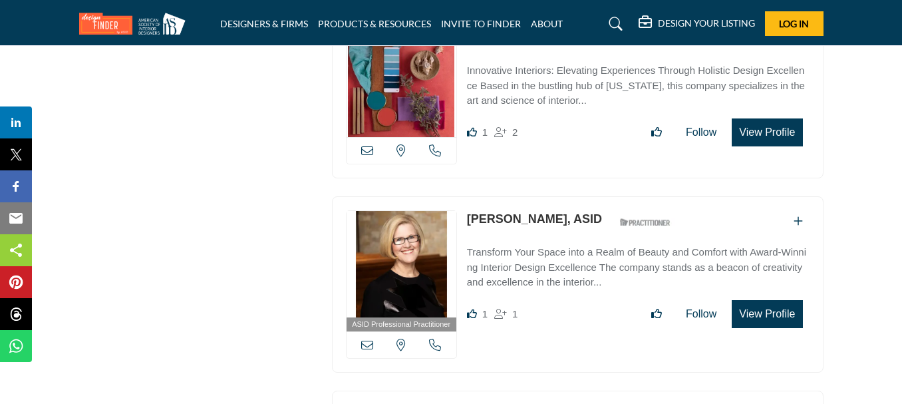
drag, startPoint x: 466, startPoint y: 193, endPoint x: 567, endPoint y: 194, distance: 100.4
click at [567, 210] on div "[PERSON_NAME], ASID ASID Qualified Practitioner who validates work and experien…" at bounding box center [572, 221] width 211 height 23
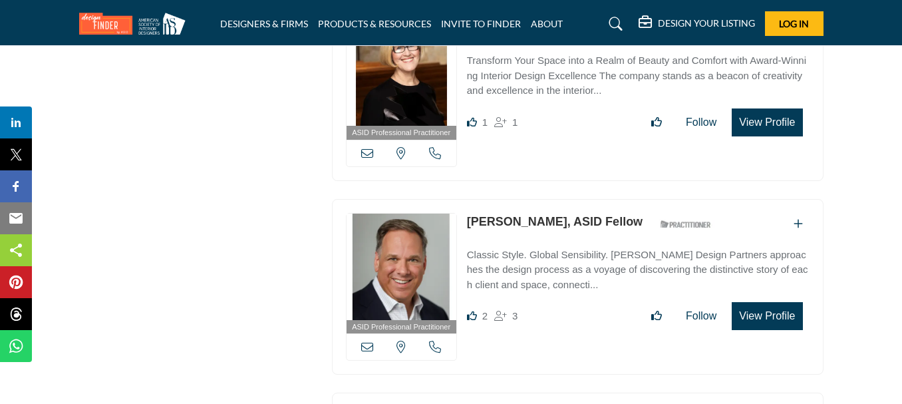
scroll to position [10460, 0]
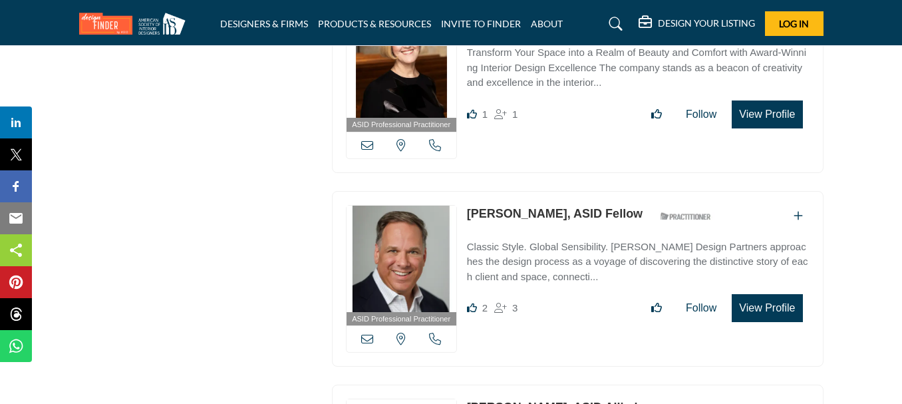
drag, startPoint x: 465, startPoint y: 184, endPoint x: 479, endPoint y: 13, distance: 172.1
click at [541, 191] on div "ASID Professional Practitioner ASID Professional Practitioners have successfull…" at bounding box center [577, 279] width 491 height 176
drag, startPoint x: 463, startPoint y: 191, endPoint x: 539, endPoint y: 190, distance: 76.5
click at [539, 191] on div "ASID Professional Practitioner ASID Professional Practitioners have successfull…" at bounding box center [577, 279] width 491 height 176
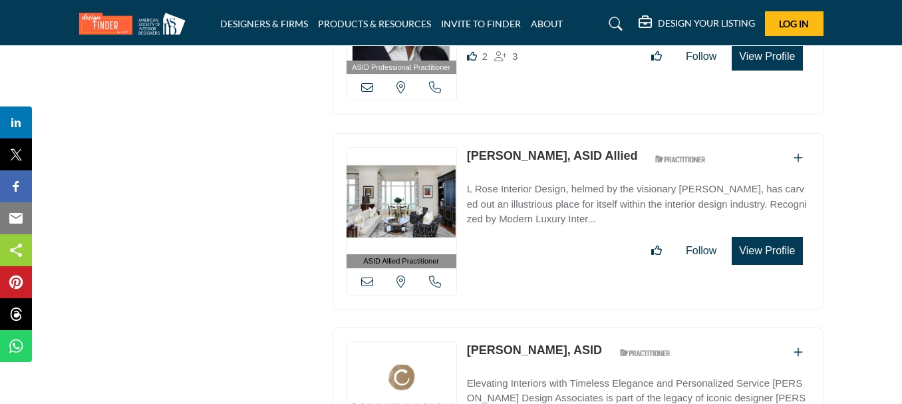
scroll to position [10726, 0]
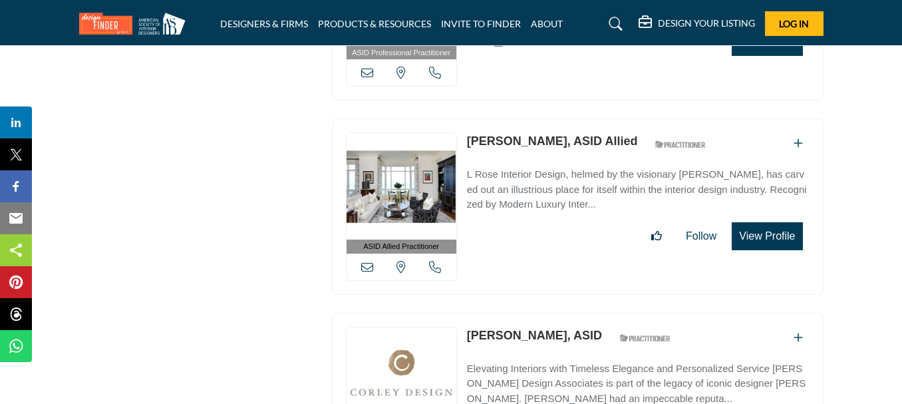
drag, startPoint x: 463, startPoint y: 111, endPoint x: 547, endPoint y: 111, distance: 83.8
click at [547, 118] on div "ASID Allied Practitioner ASID Allied Practitioners have successfully completed …" at bounding box center [577, 206] width 491 height 176
drag, startPoint x: 459, startPoint y: 305, endPoint x: 543, endPoint y: 309, distance: 84.6
click at [543, 313] on div "ASID Professional Practitioner ASID Professional Practitioners have successfull…" at bounding box center [577, 401] width 491 height 176
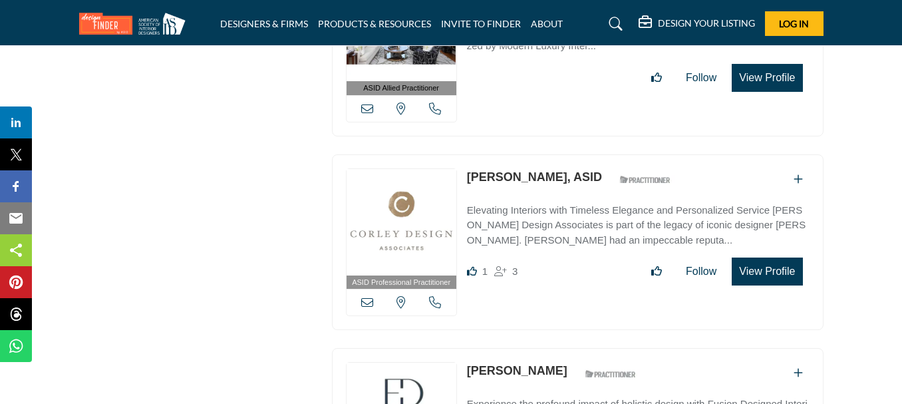
scroll to position [10925, 0]
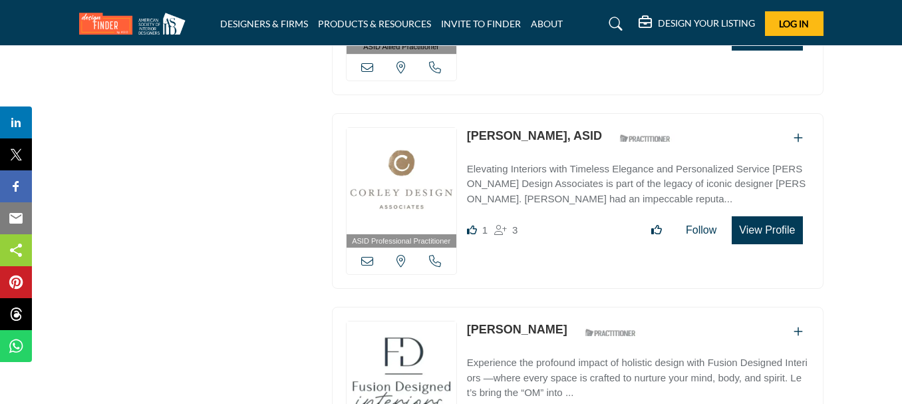
drag, startPoint x: 467, startPoint y: 301, endPoint x: 555, endPoint y: 299, distance: 87.8
click at [555, 320] on div "[PERSON_NAME] ASID Qualified Practitioner who validates work and experience to …" at bounding box center [555, 331] width 176 height 23
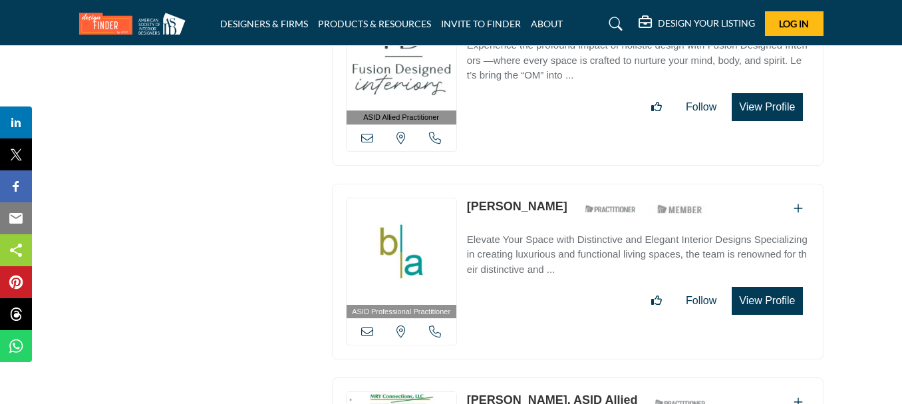
scroll to position [11258, 0]
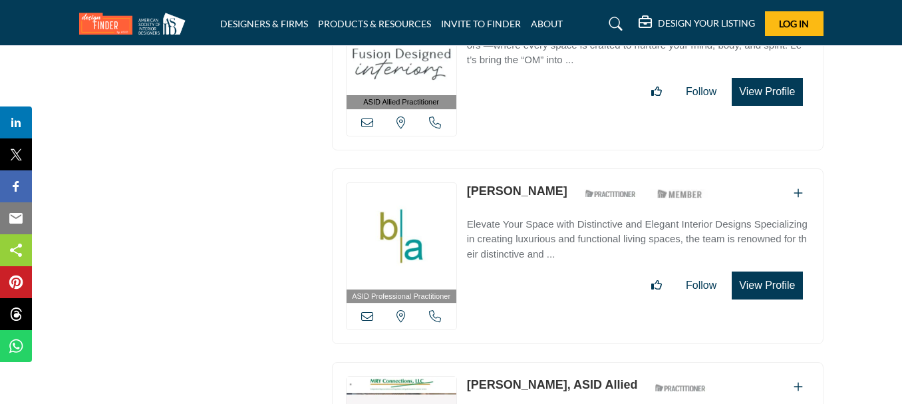
drag, startPoint x: 465, startPoint y: 164, endPoint x: 561, endPoint y: 153, distance: 96.4
click at [561, 168] on div "ASID Professional Practitioner ASID Professional Practitioners have successfull…" at bounding box center [577, 256] width 491 height 176
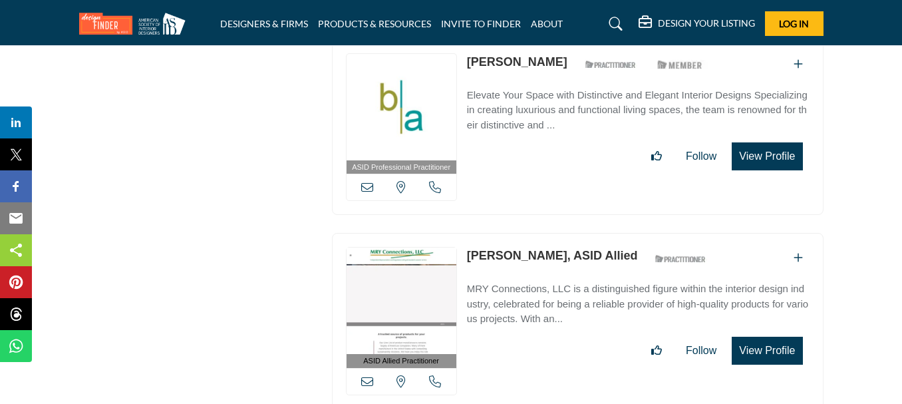
scroll to position [11391, 0]
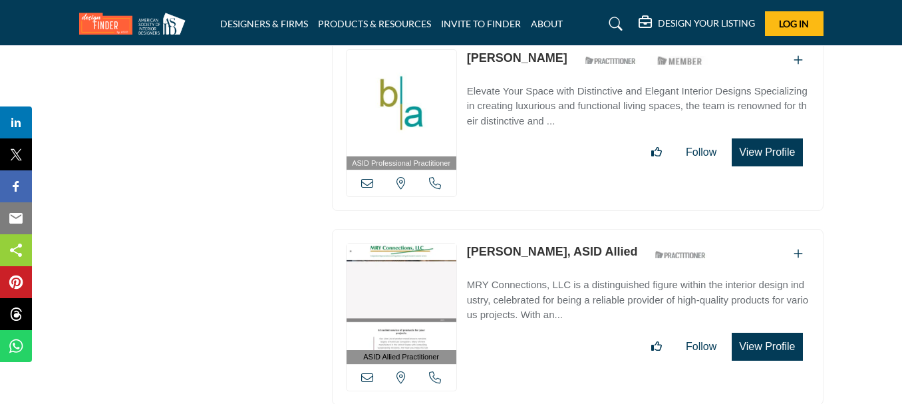
drag, startPoint x: 467, startPoint y: 221, endPoint x: 539, endPoint y: 222, distance: 71.8
click at [539, 243] on p "[PERSON_NAME], ASID Allied" at bounding box center [552, 252] width 171 height 18
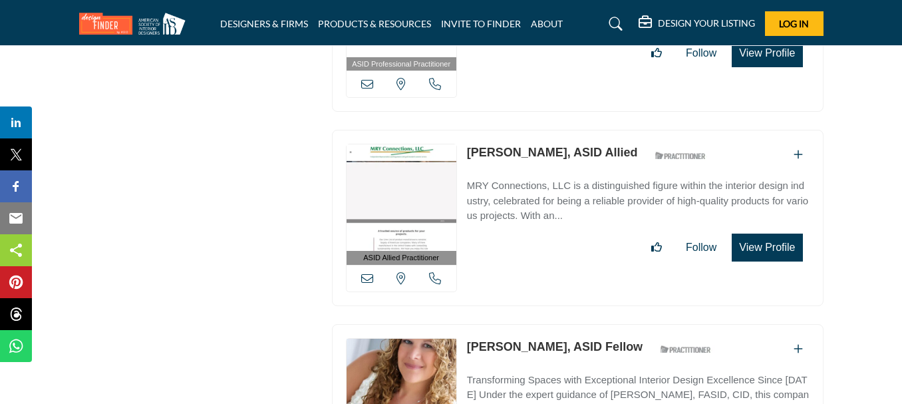
scroll to position [11524, 0]
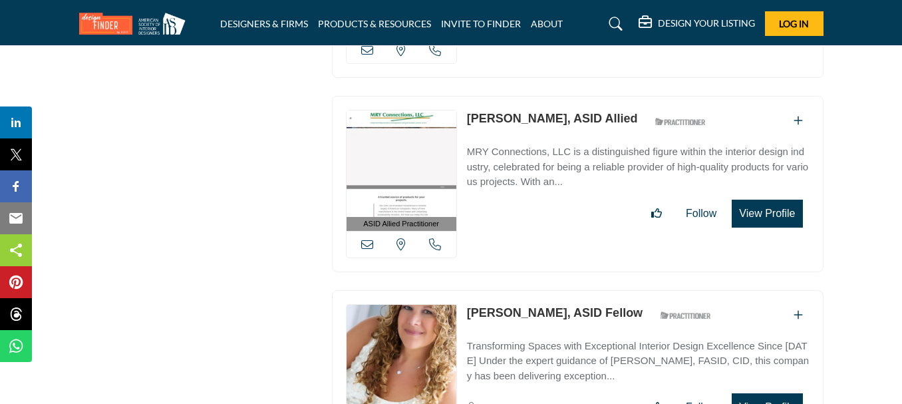
drag, startPoint x: 463, startPoint y: 287, endPoint x: 563, endPoint y: 283, distance: 100.5
click at [563, 290] on div "ASID Professional Practitioner ASID Professional Practitioners have successfull…" at bounding box center [577, 378] width 491 height 176
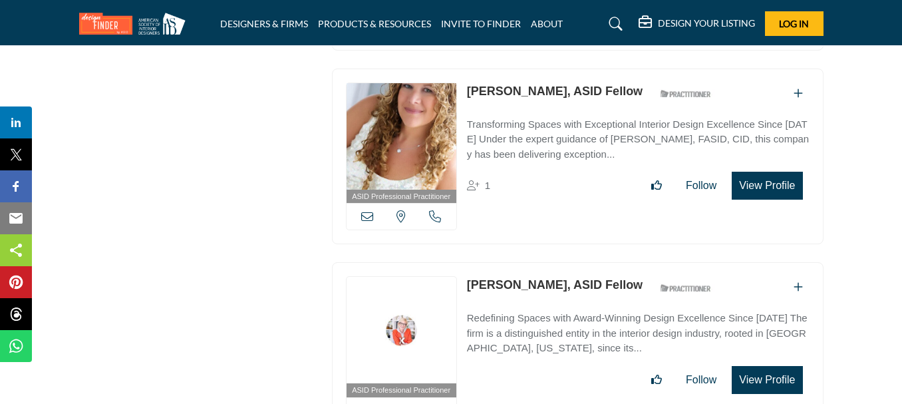
scroll to position [11856, 0]
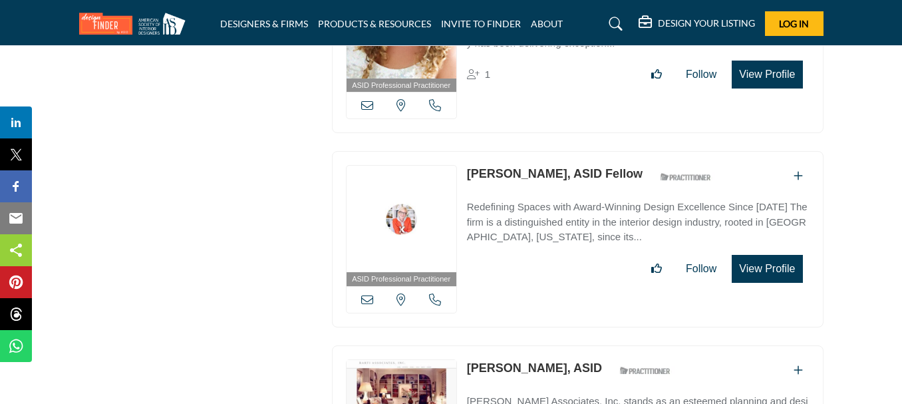
drag, startPoint x: 465, startPoint y: 146, endPoint x: 531, endPoint y: 140, distance: 66.8
click at [531, 151] on div "ASID Professional Practitioner ASID Professional Practitioners have successfull…" at bounding box center [577, 239] width 491 height 176
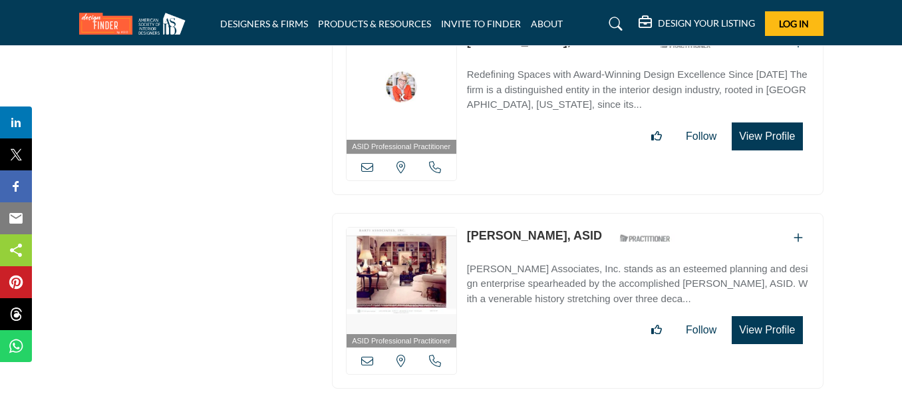
scroll to position [12056, 0]
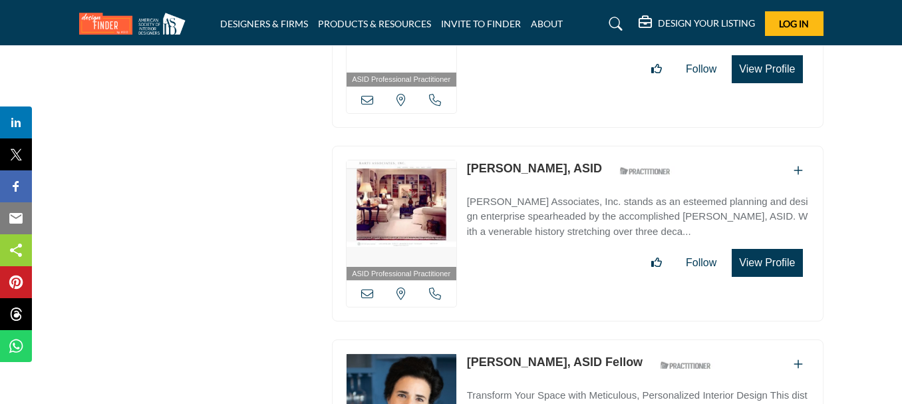
drag, startPoint x: 535, startPoint y: 140, endPoint x: 467, endPoint y: 138, distance: 67.2
click at [467, 160] on div "[PERSON_NAME], ASID ASID Qualified Practitioner who validates work and experien…" at bounding box center [572, 171] width 211 height 23
drag, startPoint x: 465, startPoint y: 325, endPoint x: 598, endPoint y: 325, distance: 133.7
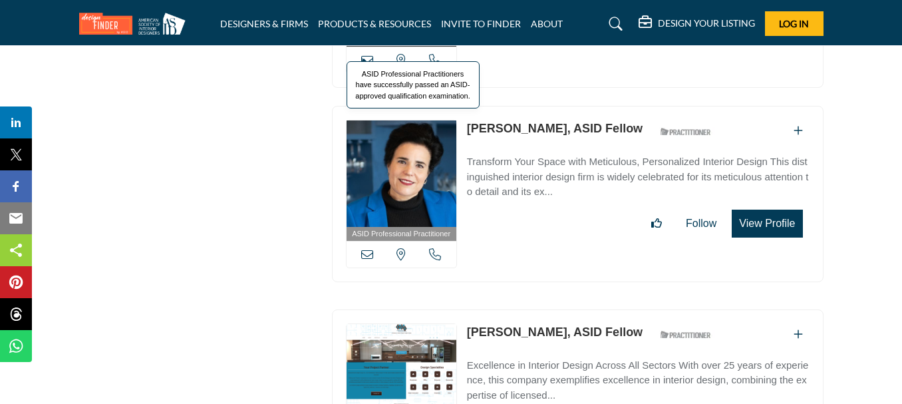
scroll to position [12322, 0]
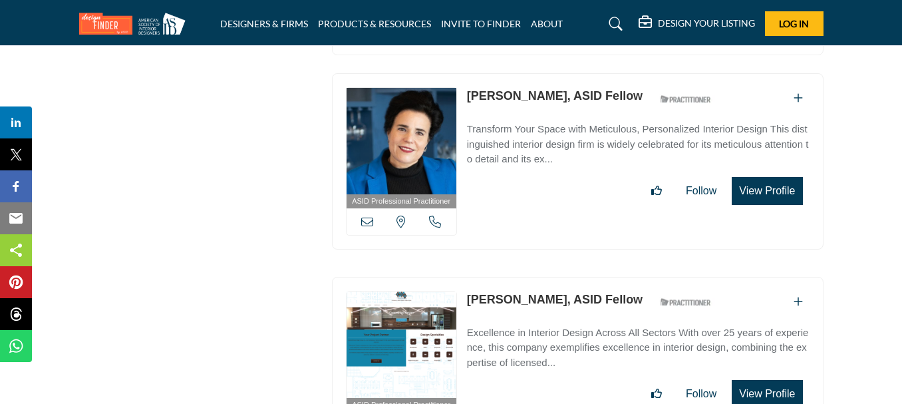
drag, startPoint x: 463, startPoint y: 267, endPoint x: 533, endPoint y: 266, distance: 69.2
click at [533, 277] on div "ASID Professional Practitioner ASID Professional Practitioners have successfull…" at bounding box center [577, 365] width 491 height 176
